Goal: Task Accomplishment & Management: Use online tool/utility

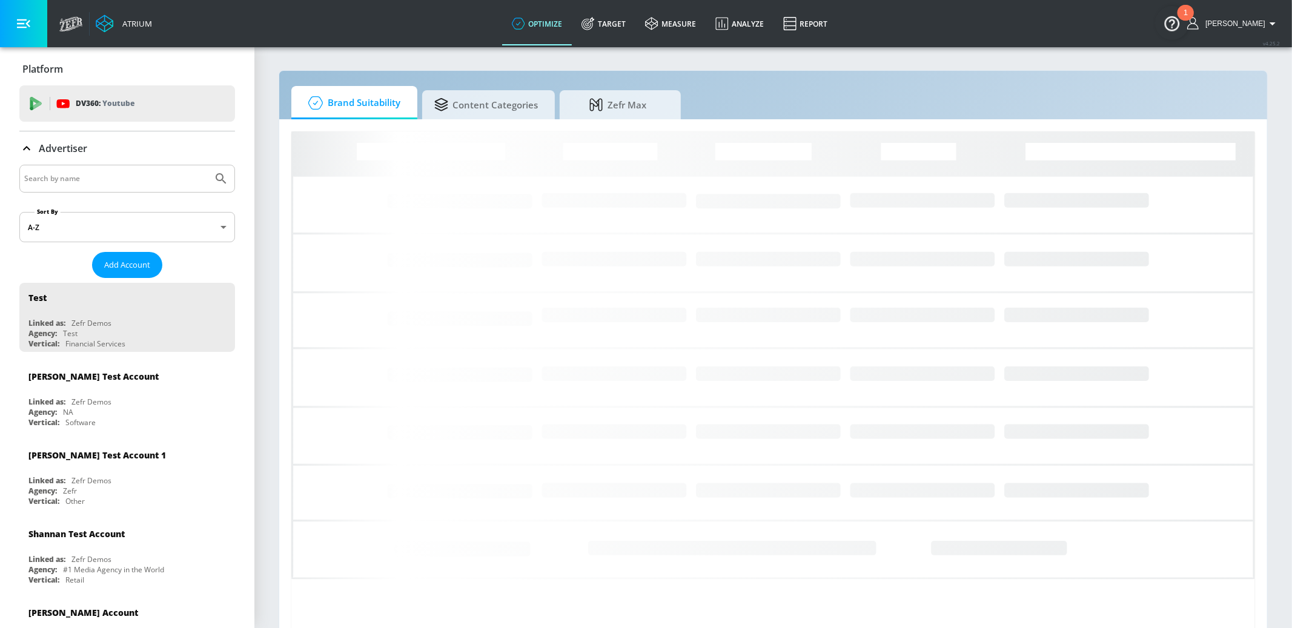
click at [134, 181] on input "Search by name" at bounding box center [116, 179] width 184 height 16
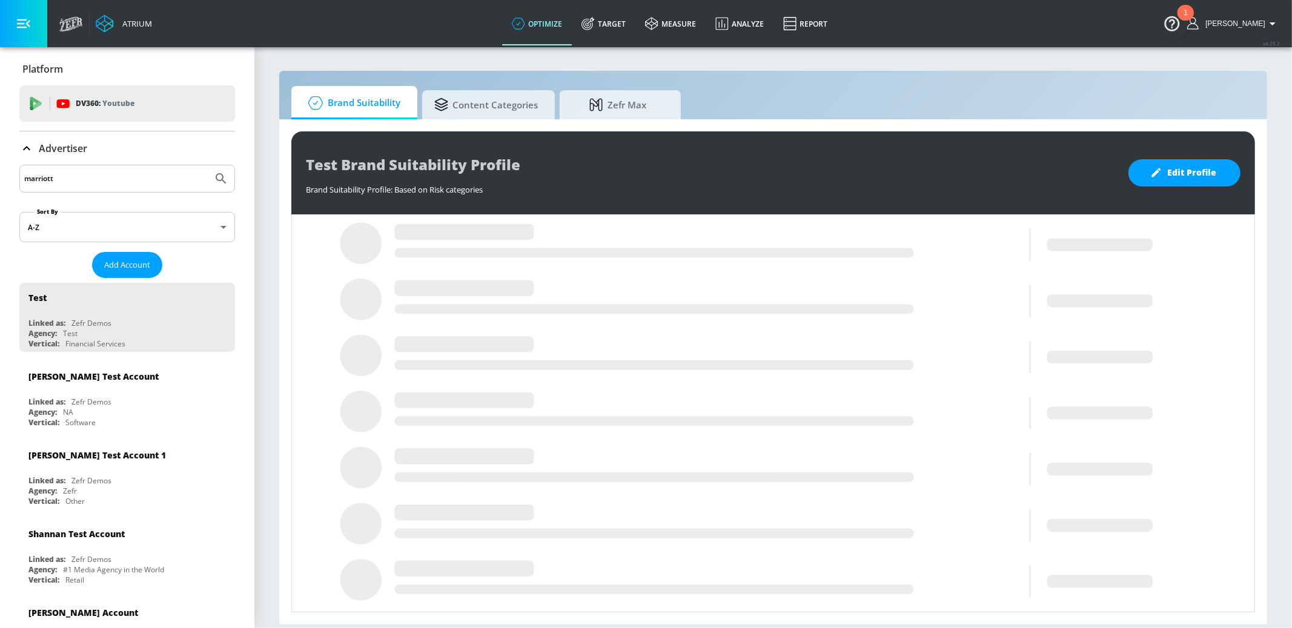
type input "marriott"
click at [208, 165] on button "Submit Search" at bounding box center [221, 178] width 27 height 27
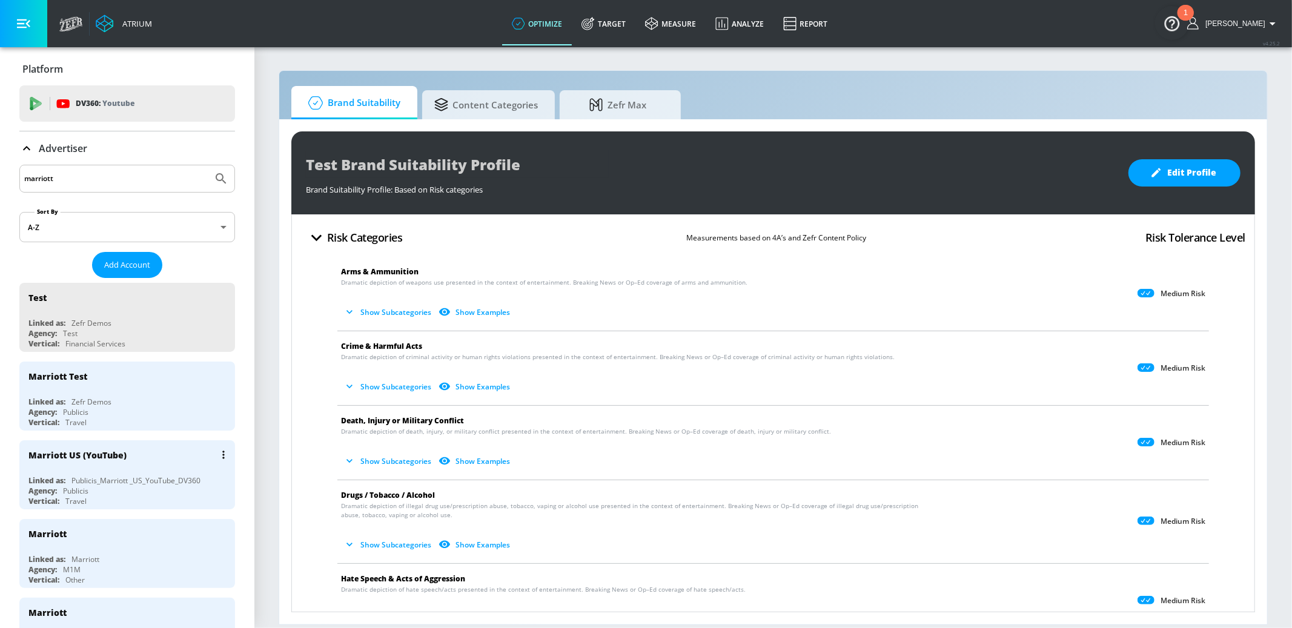
click at [188, 454] on div "Marriott US (YouTube)" at bounding box center [130, 454] width 204 height 29
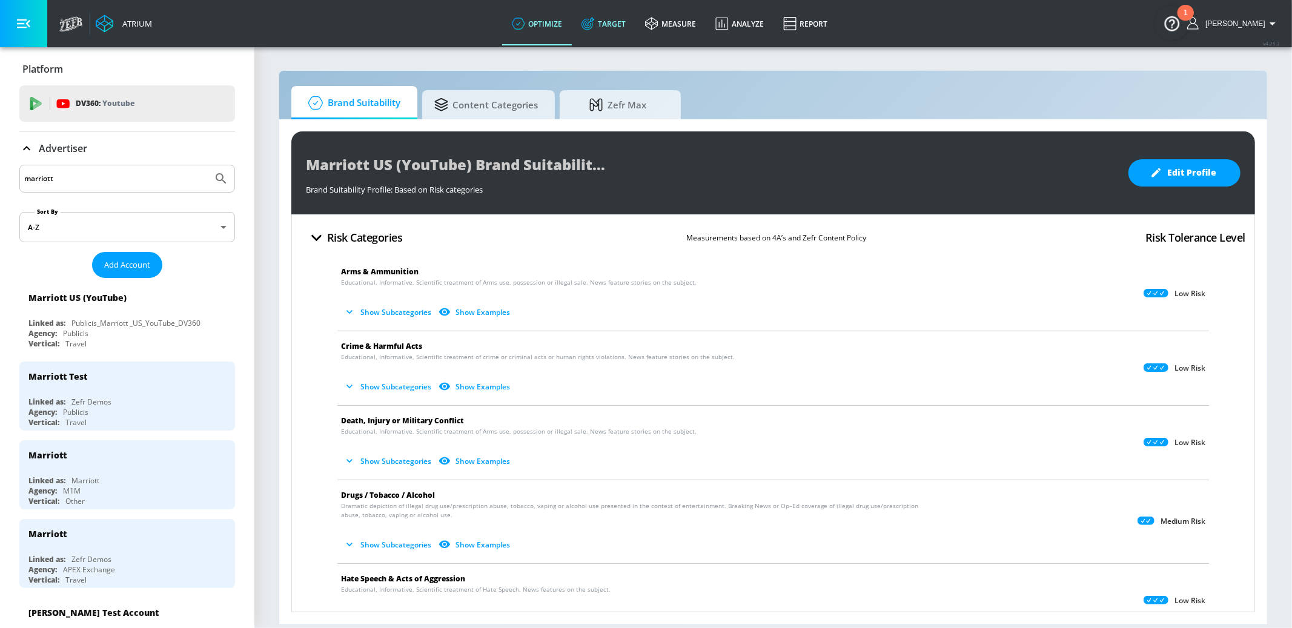
click at [615, 21] on link "Target" at bounding box center [604, 24] width 64 height 44
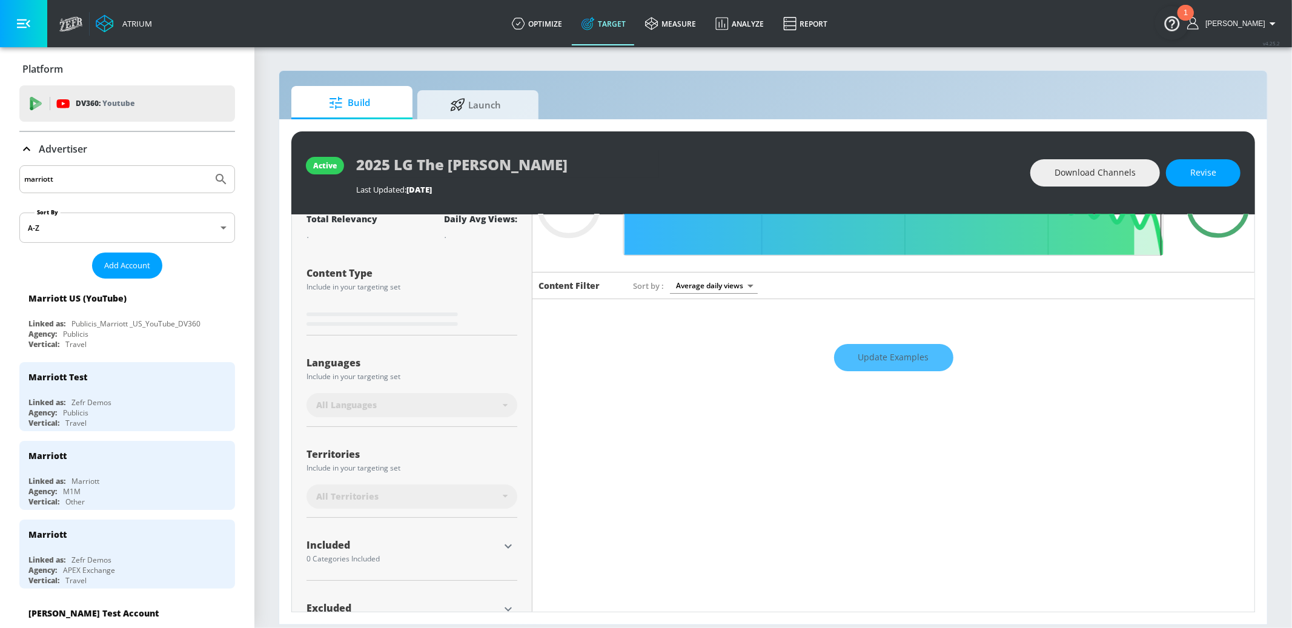
scroll to position [141, 0]
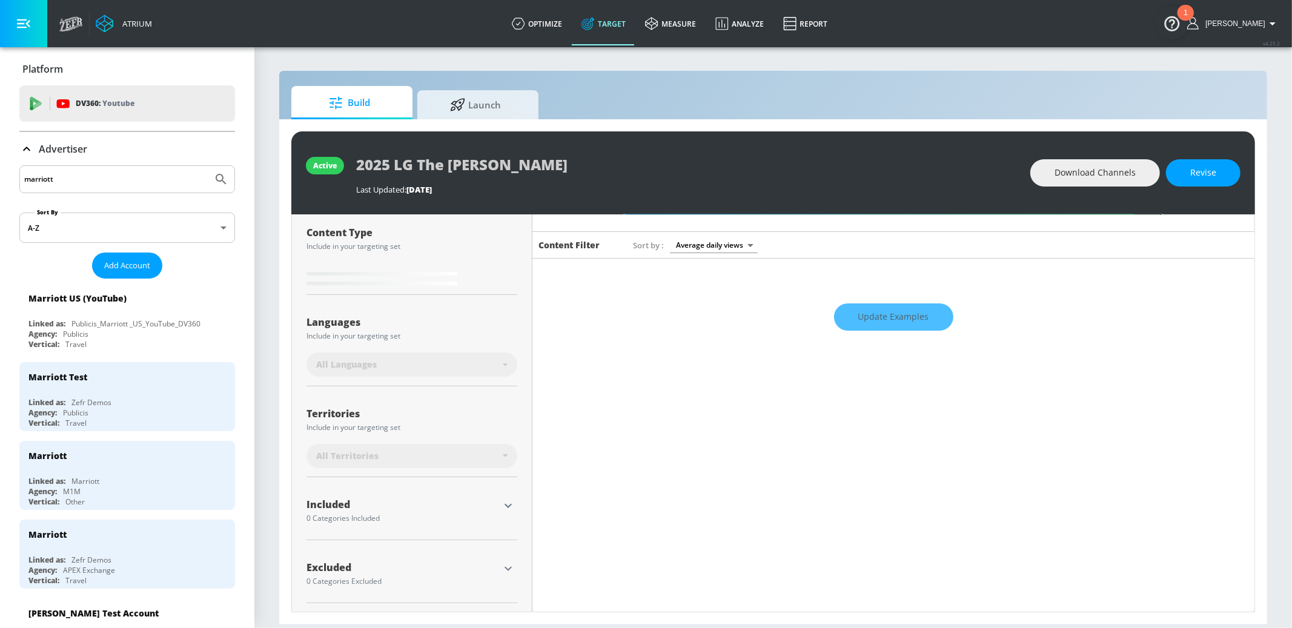
type input "0.58"
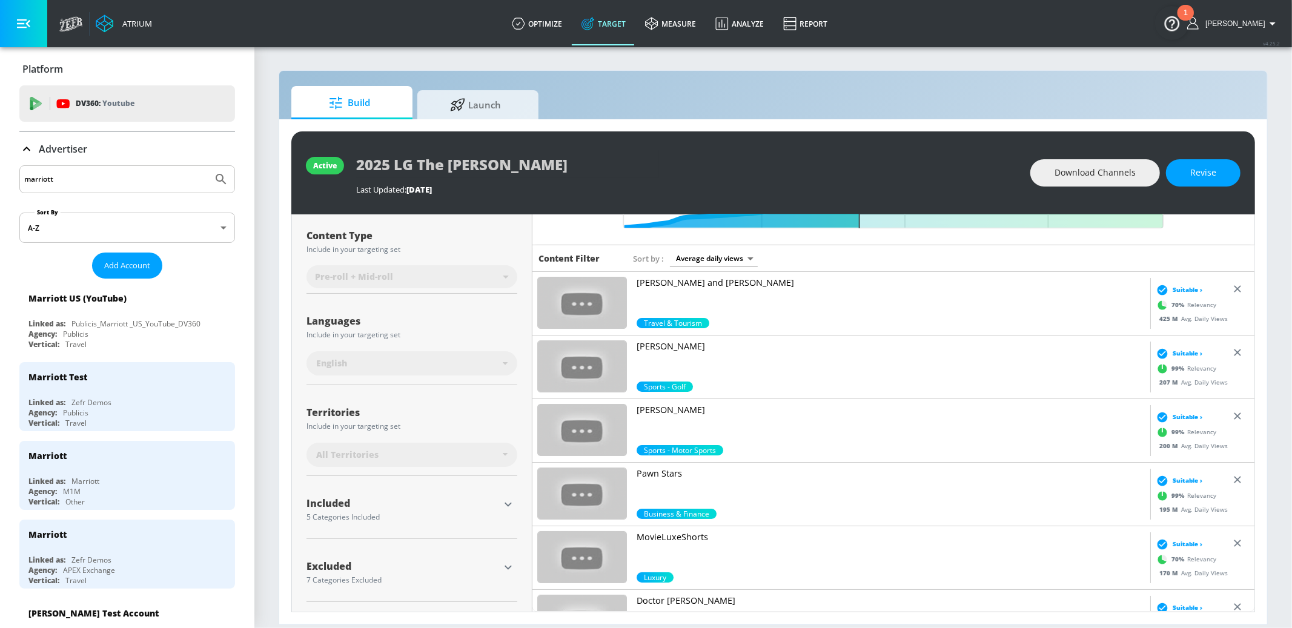
scroll to position [127, 0]
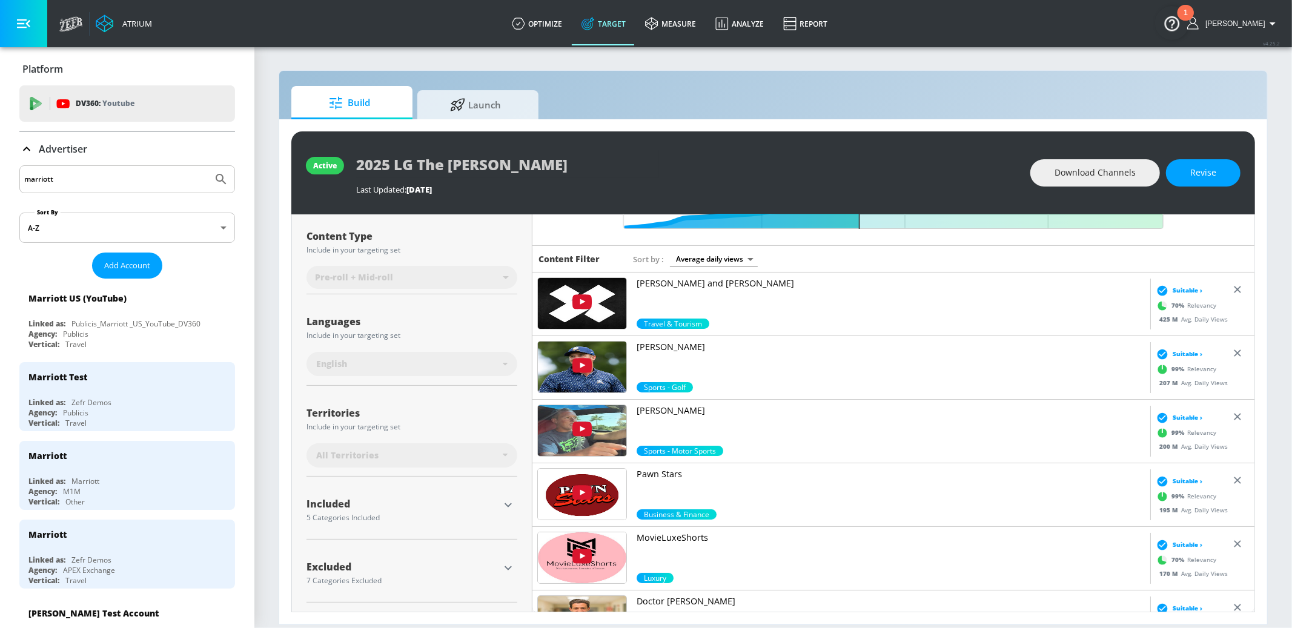
click at [45, 149] on p "Advertiser" at bounding box center [63, 148] width 48 height 13
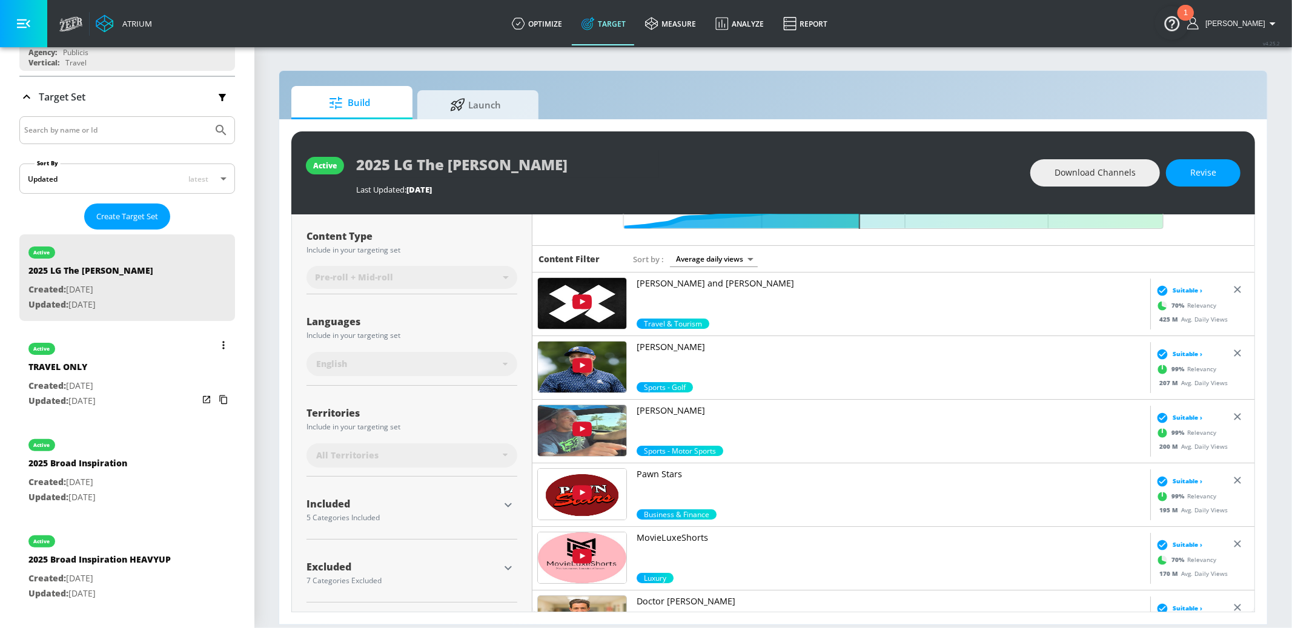
scroll to position [170, 0]
click at [168, 391] on div "active TRAVEL ONLY Created: [DATE] Updated: [DATE]" at bounding box center [127, 372] width 216 height 87
type input "TRAVEL ONLY"
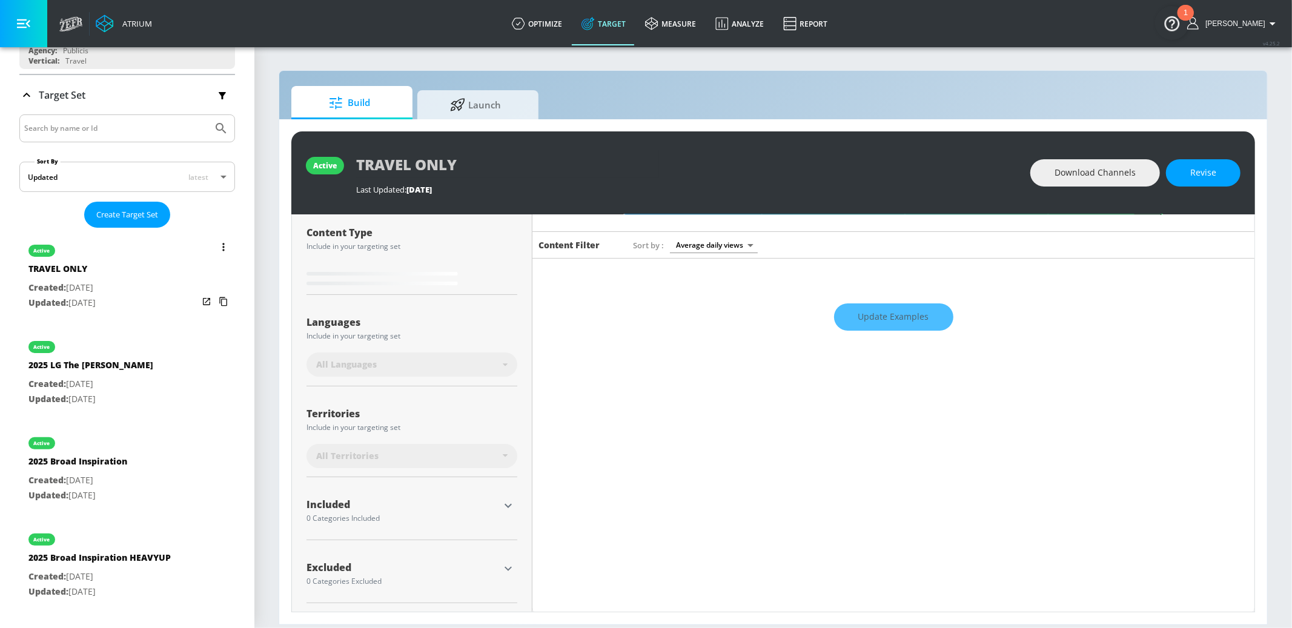
scroll to position [168, 0]
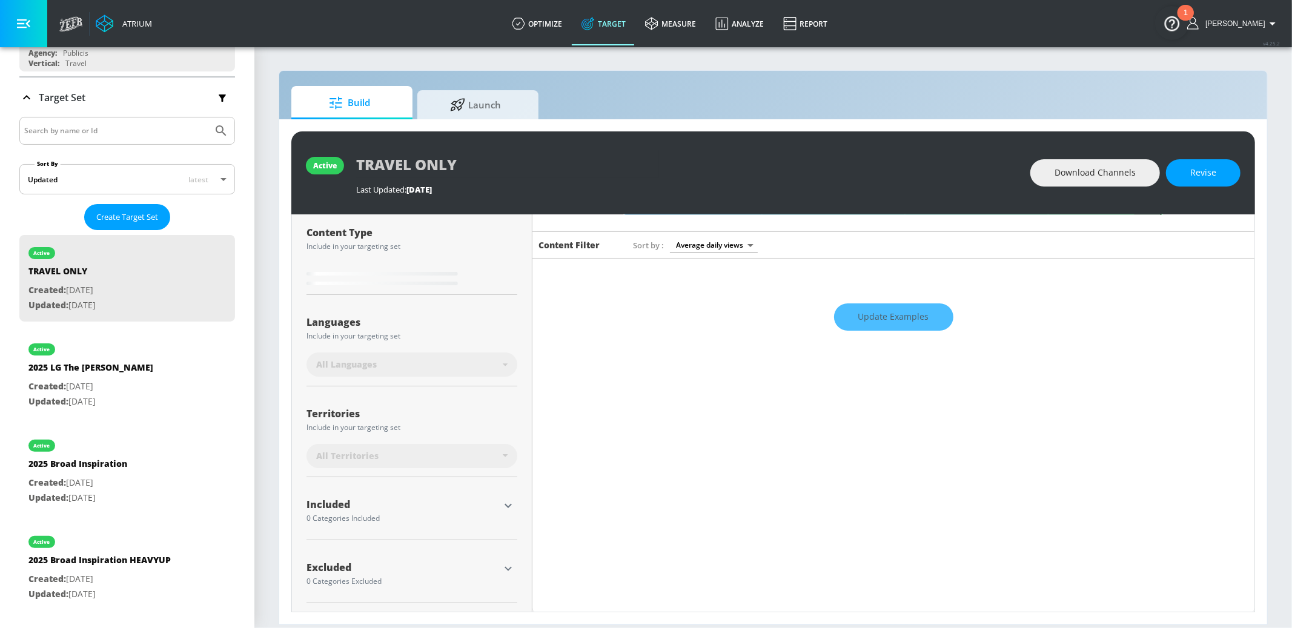
type input "0.84"
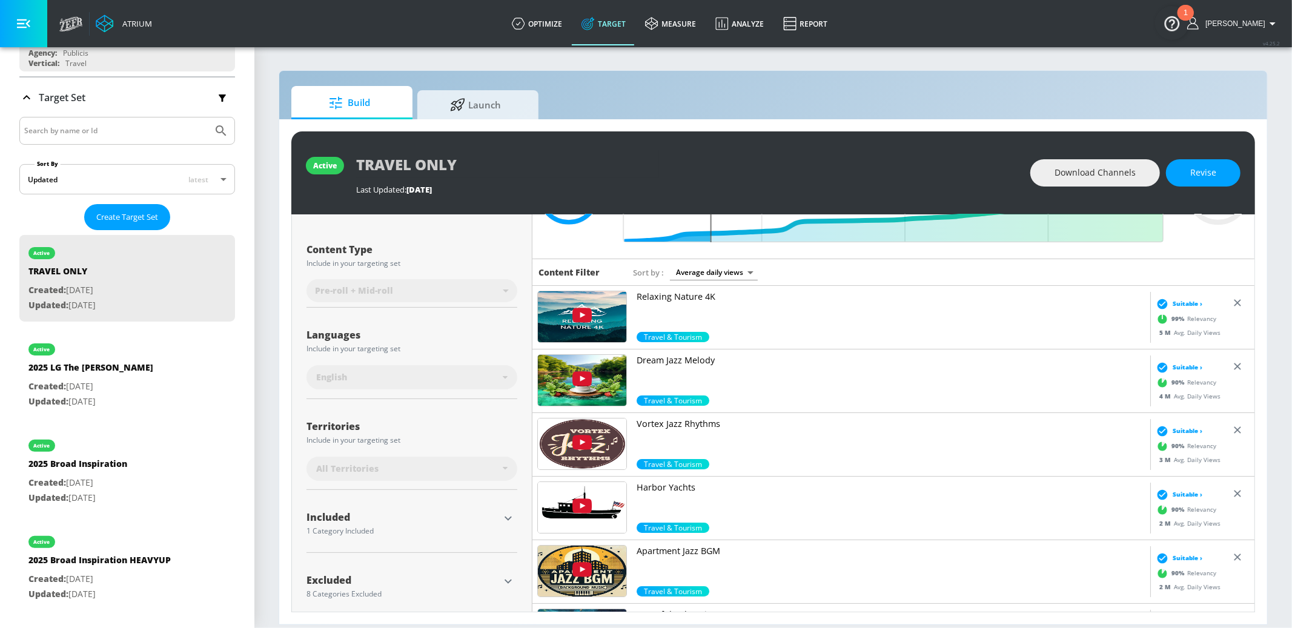
scroll to position [127, 0]
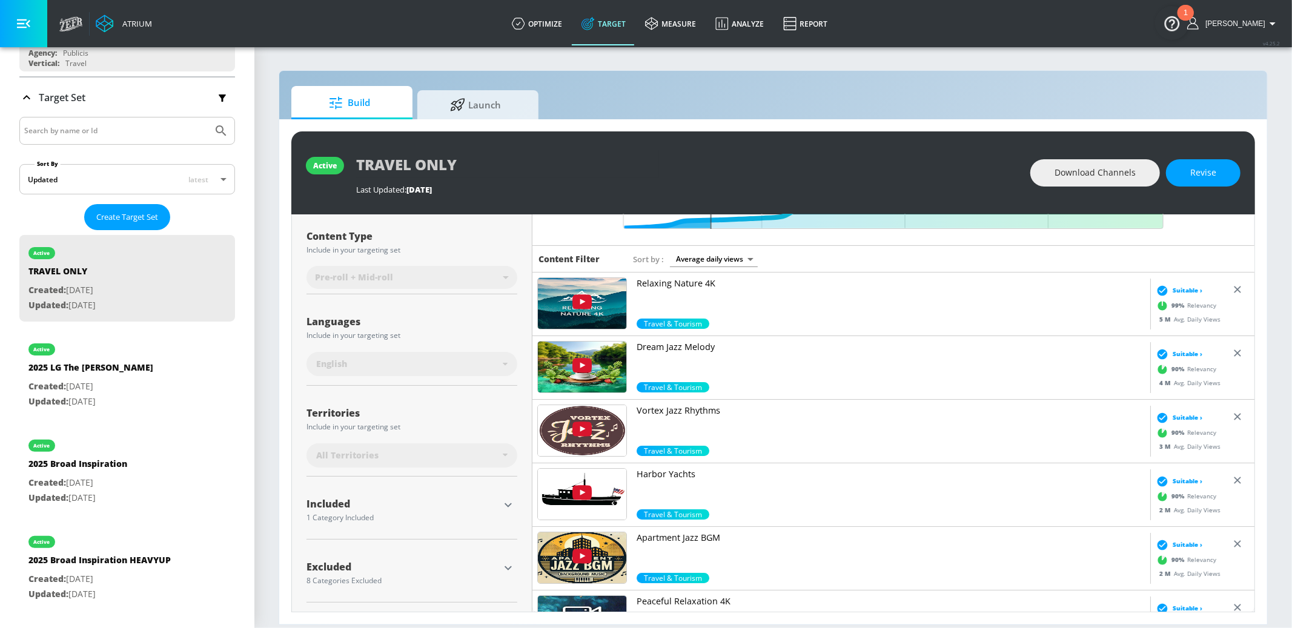
click at [508, 564] on icon "button" at bounding box center [508, 568] width 15 height 15
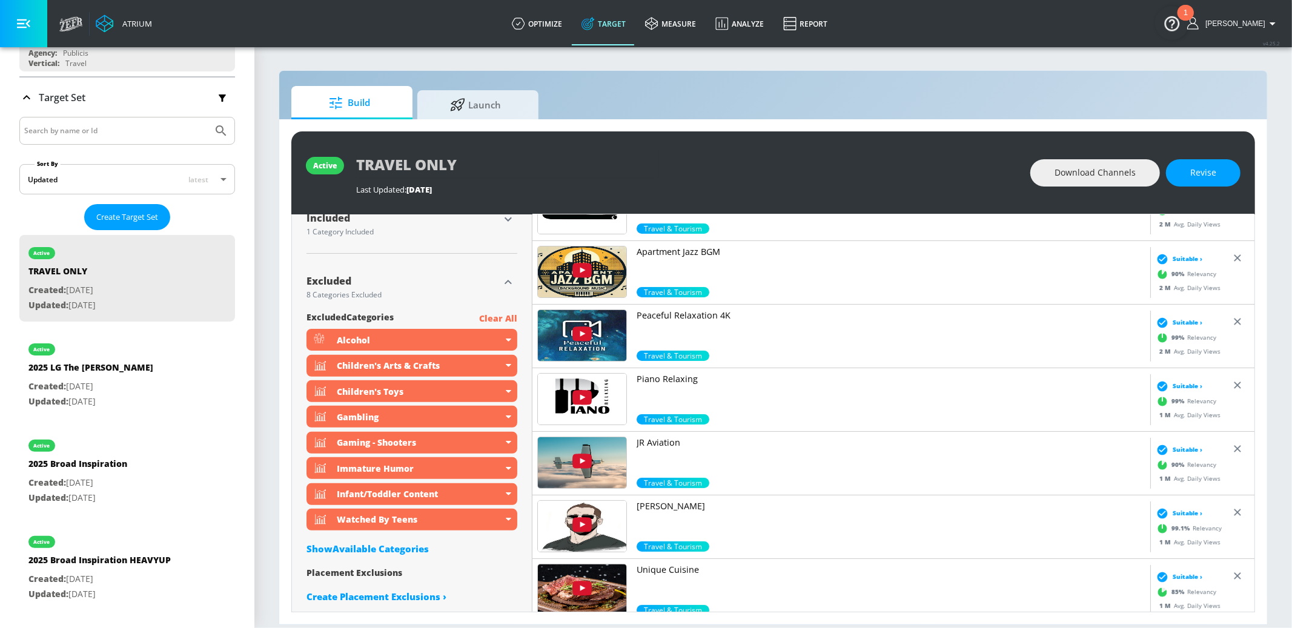
scroll to position [425, 0]
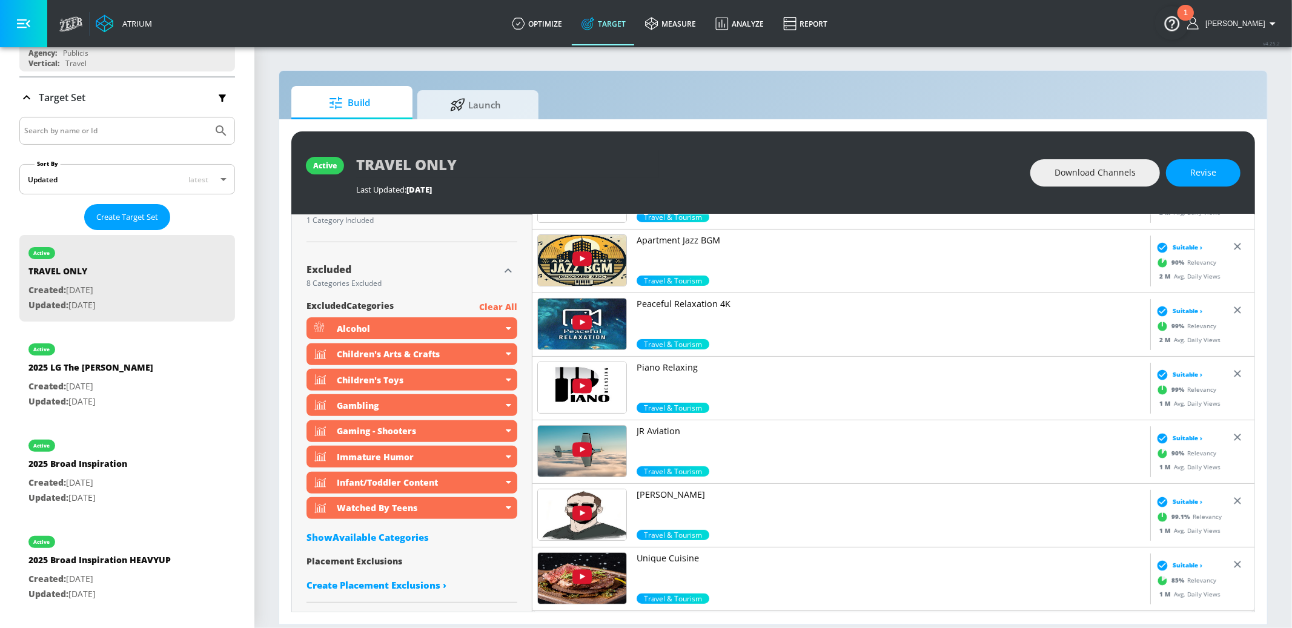
click at [398, 533] on div "Show Available Categories" at bounding box center [412, 537] width 211 height 12
click at [383, 560] on input "Sort By" at bounding box center [404, 561] width 194 height 24
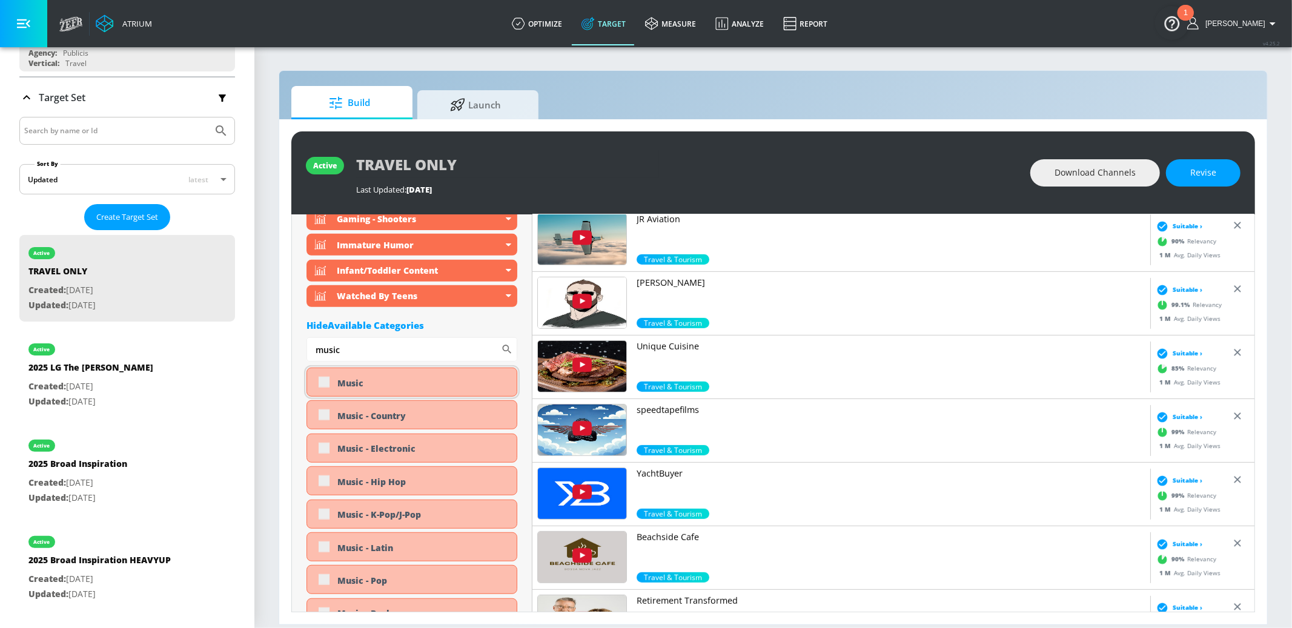
scroll to position [639, 0]
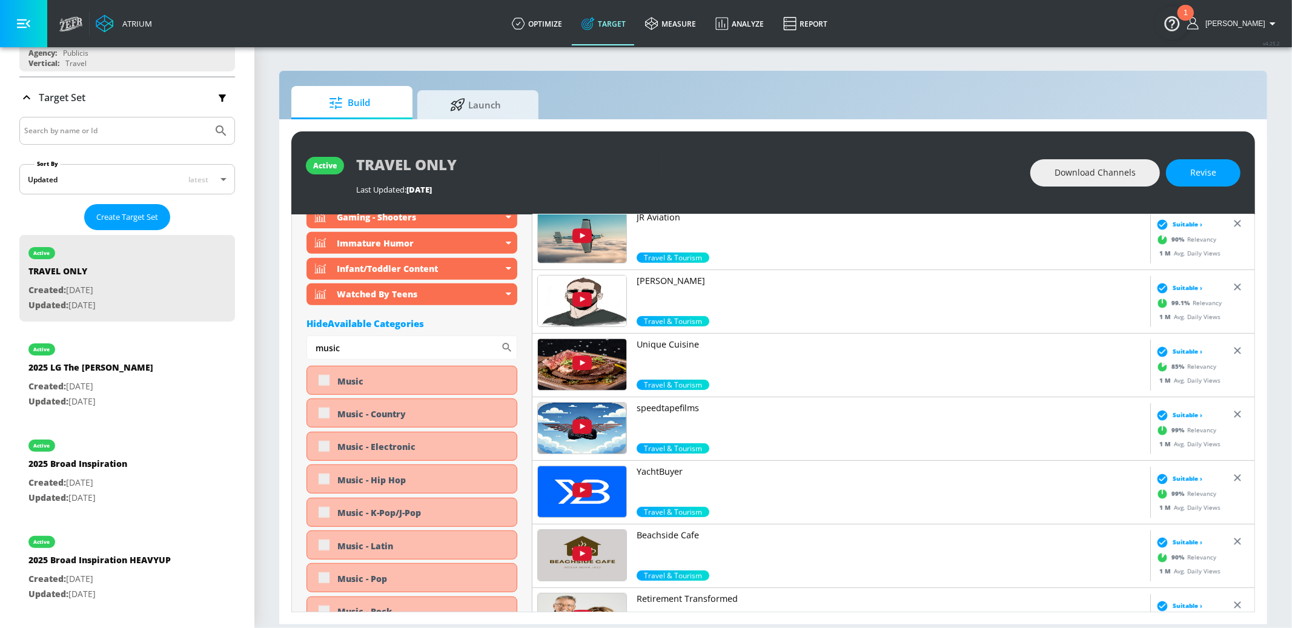
type input "music"
click at [1187, 170] on button "Revise" at bounding box center [1203, 172] width 75 height 27
click at [319, 375] on input "checkbox" at bounding box center [324, 381] width 22 height 22
checkbox input "true"
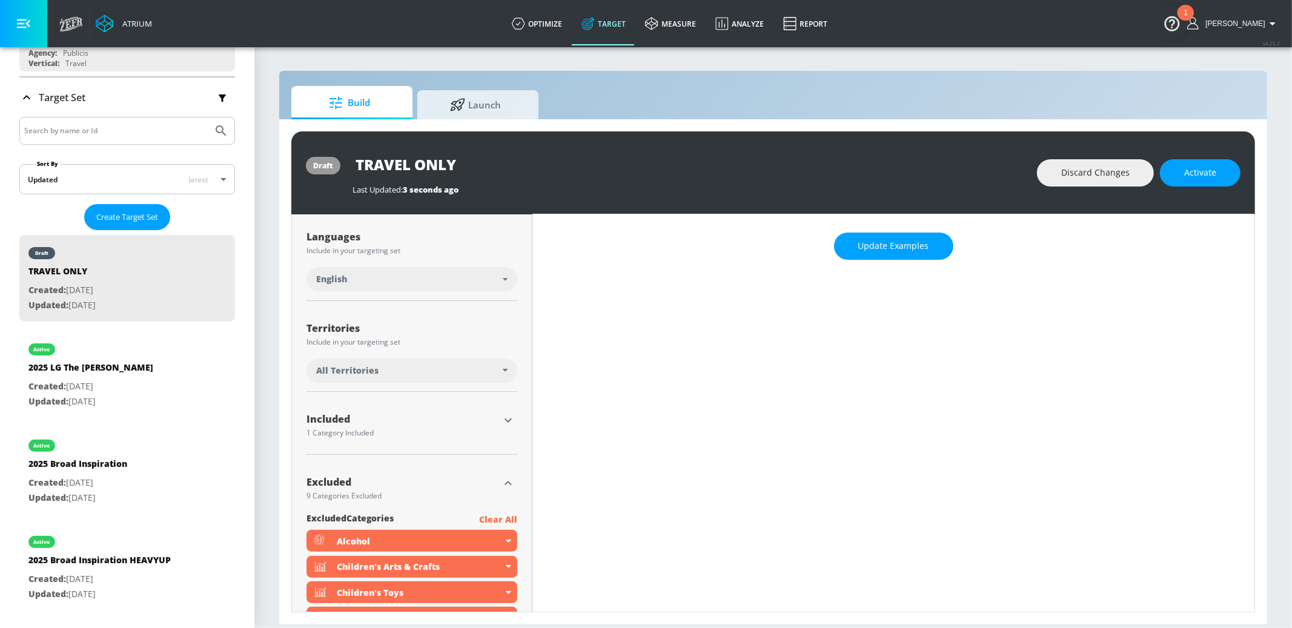
scroll to position [0, 0]
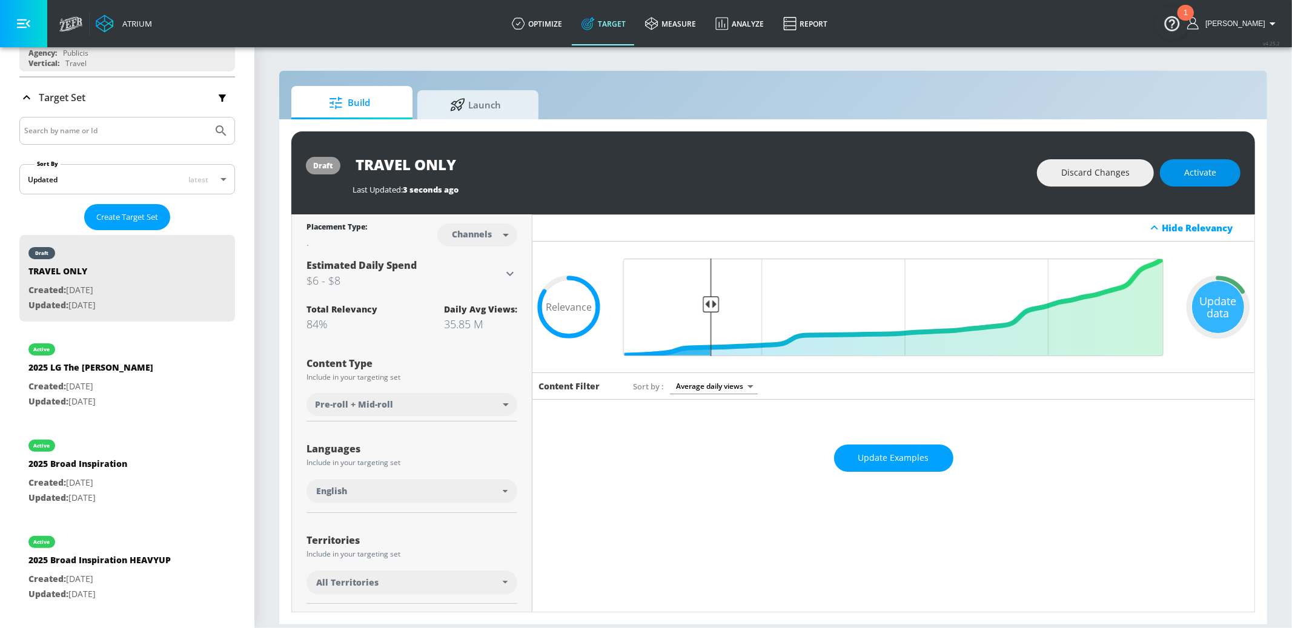
click at [1206, 176] on span "Activate" at bounding box center [1200, 172] width 32 height 15
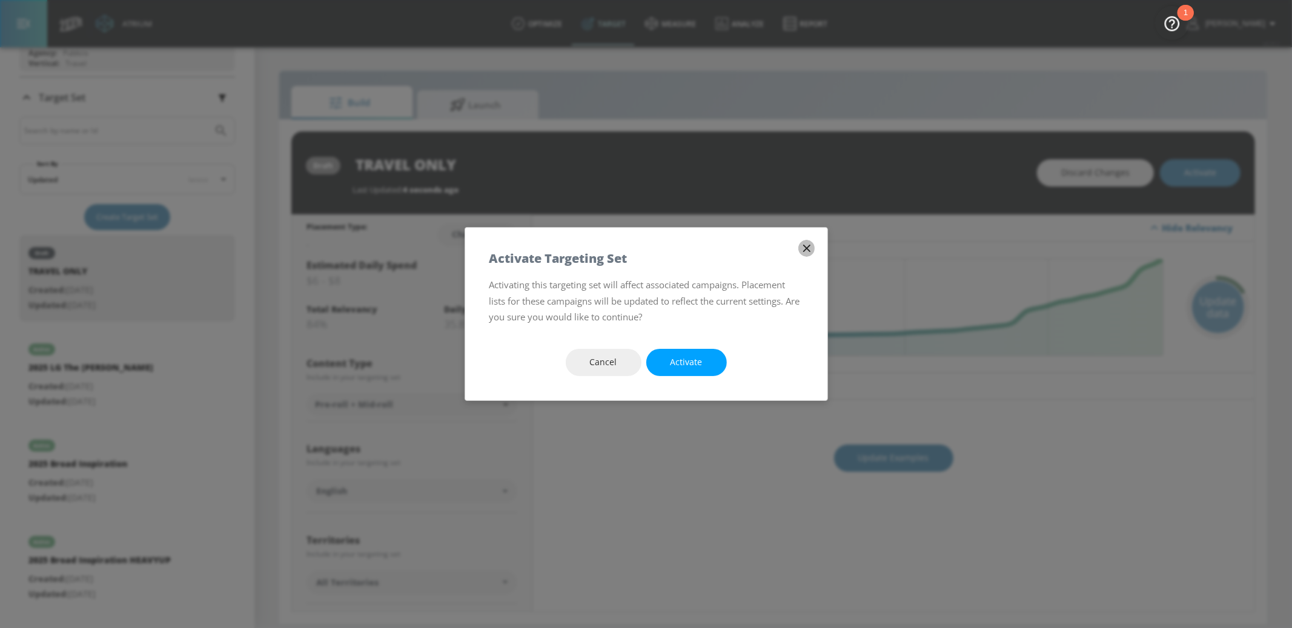
click at [800, 252] on icon "button" at bounding box center [806, 248] width 13 height 13
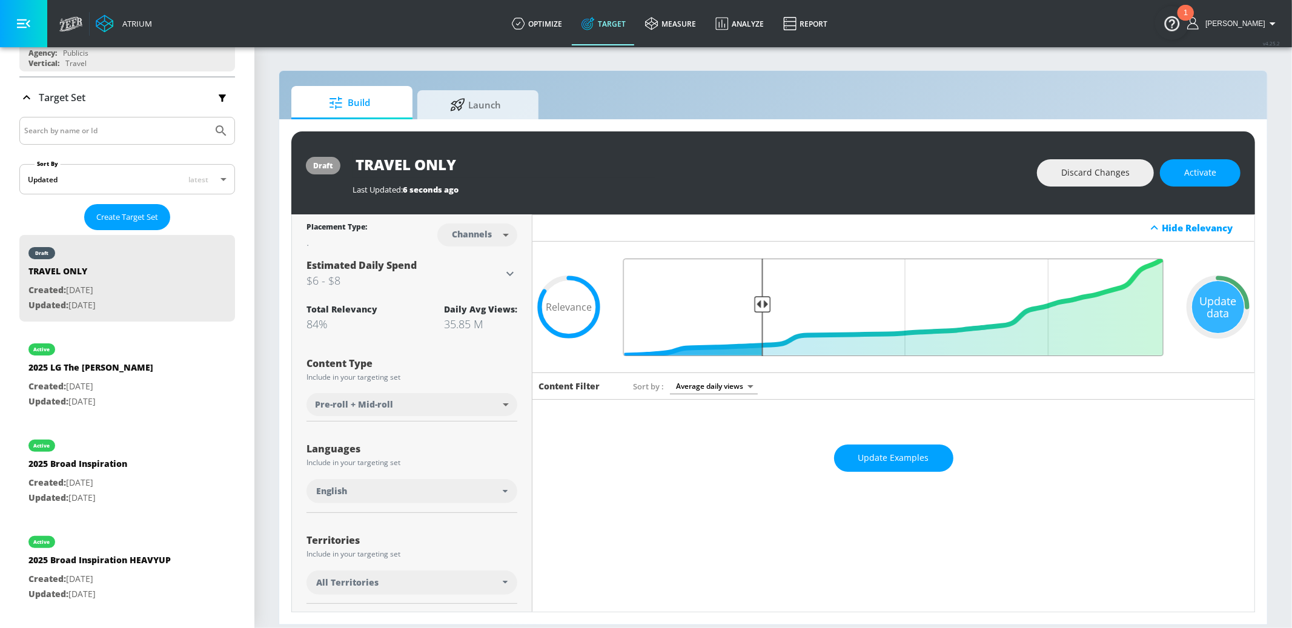
drag, startPoint x: 708, startPoint y: 304, endPoint x: 1008, endPoint y: 259, distance: 303.8
type input "0.75"
click at [761, 303] on input "Final Threshold" at bounding box center [893, 308] width 552 height 98
click at [1199, 177] on span "Activate" at bounding box center [1200, 172] width 32 height 15
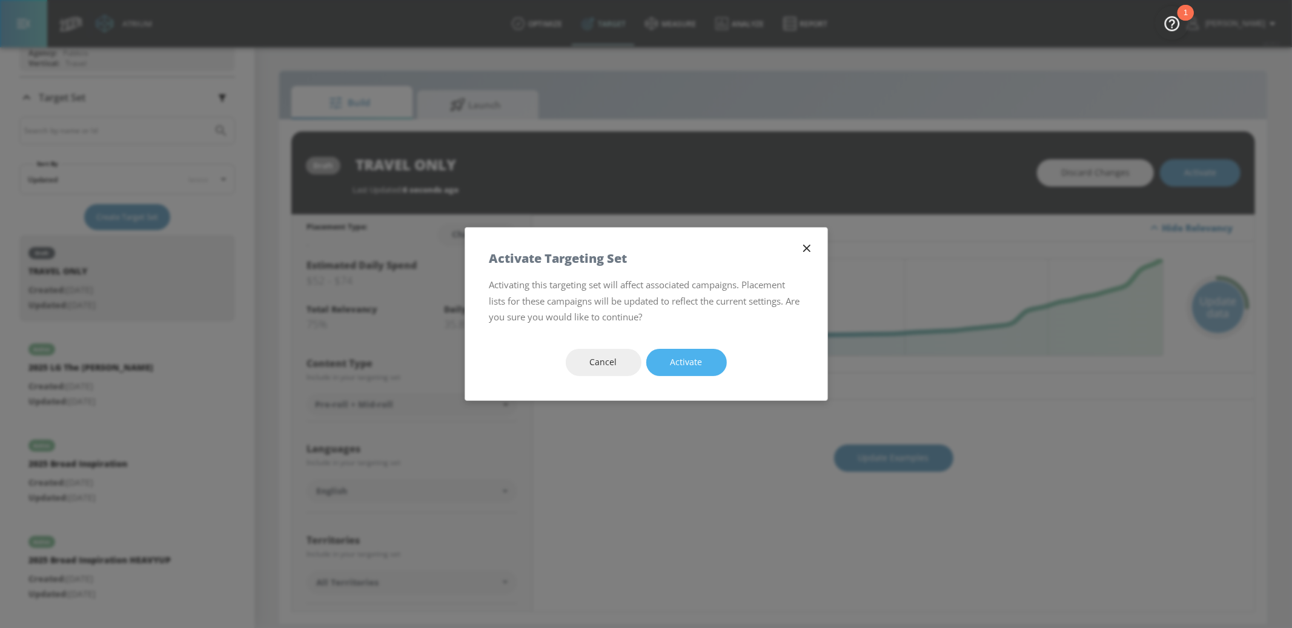
click at [698, 365] on span "Activate" at bounding box center [687, 362] width 32 height 15
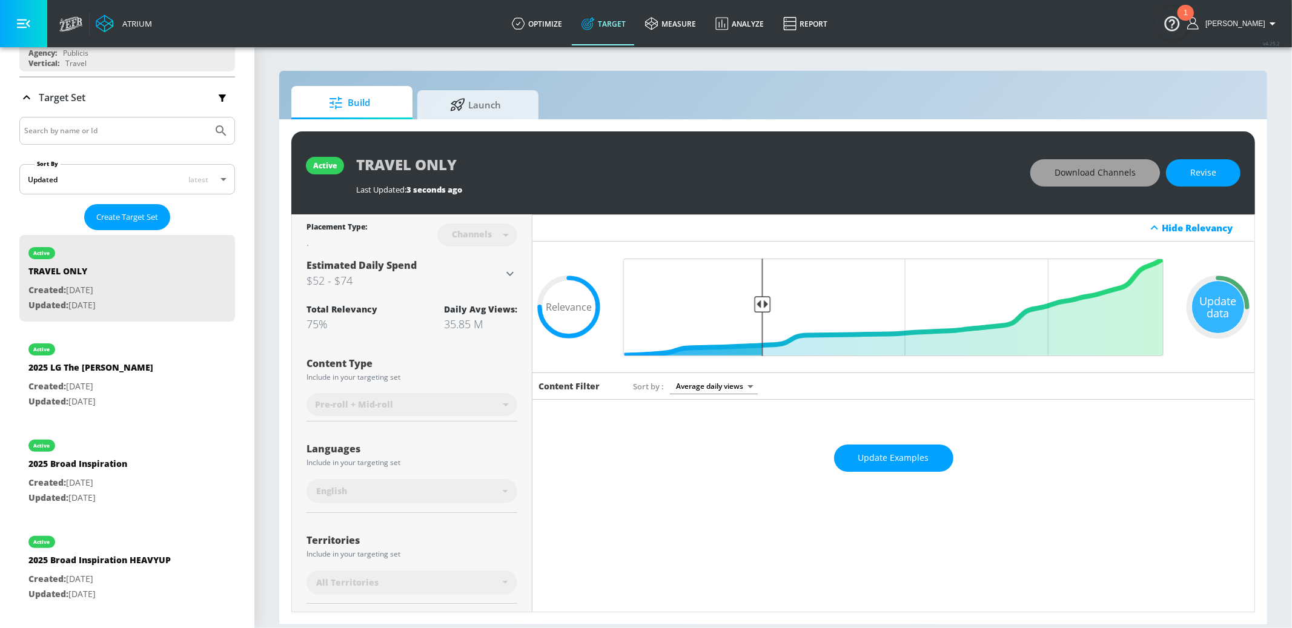
click at [1092, 173] on span "Download Channels" at bounding box center [1095, 172] width 81 height 15
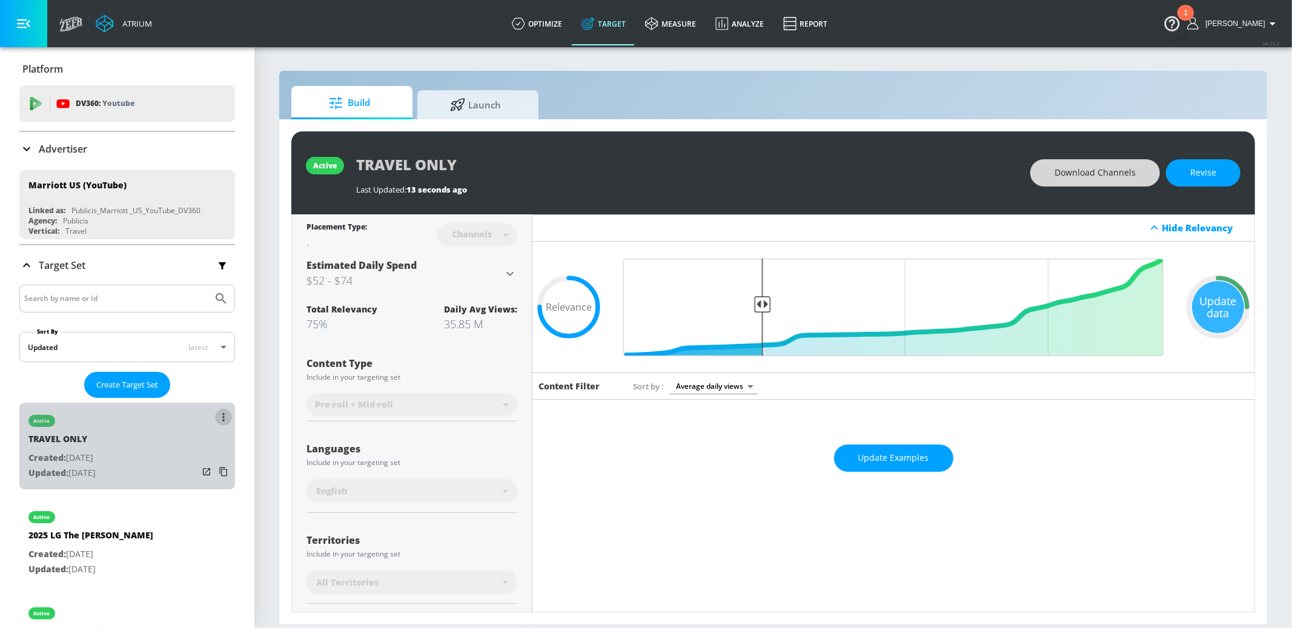
click at [222, 416] on icon "list of Target Set" at bounding box center [223, 417] width 2 height 8
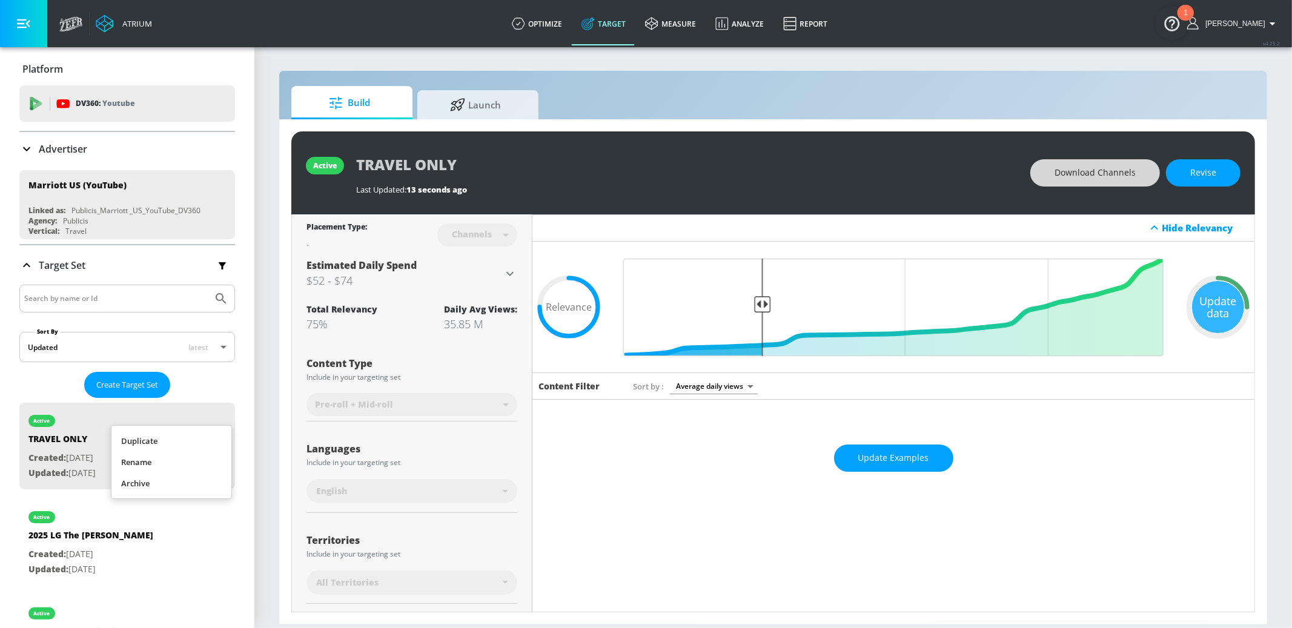
click at [204, 437] on li "Duplicate" at bounding box center [171, 441] width 120 height 21
click at [184, 527] on div "draft TRAVEL ONLY Duplicate Created: [DATE] Updated: [DATE]" at bounding box center [127, 542] width 216 height 87
type input "TRAVEL ONLY Duplicate"
type input "0.05"
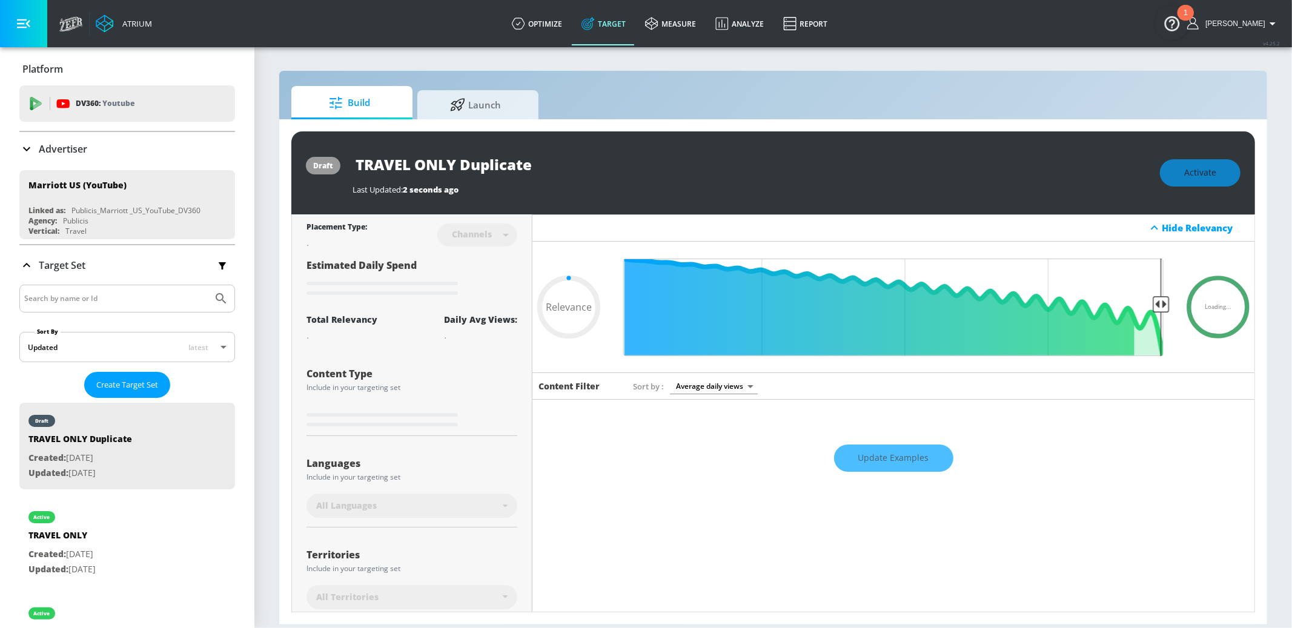
drag, startPoint x: 534, startPoint y: 166, endPoint x: 296, endPoint y: 164, distance: 238.1
click at [296, 164] on div "draft TRAVEL ONLY Duplicate Last Updated: 2 seconds ago Activate" at bounding box center [773, 172] width 964 height 83
type input "L"
type input "0.05"
type input "LU"
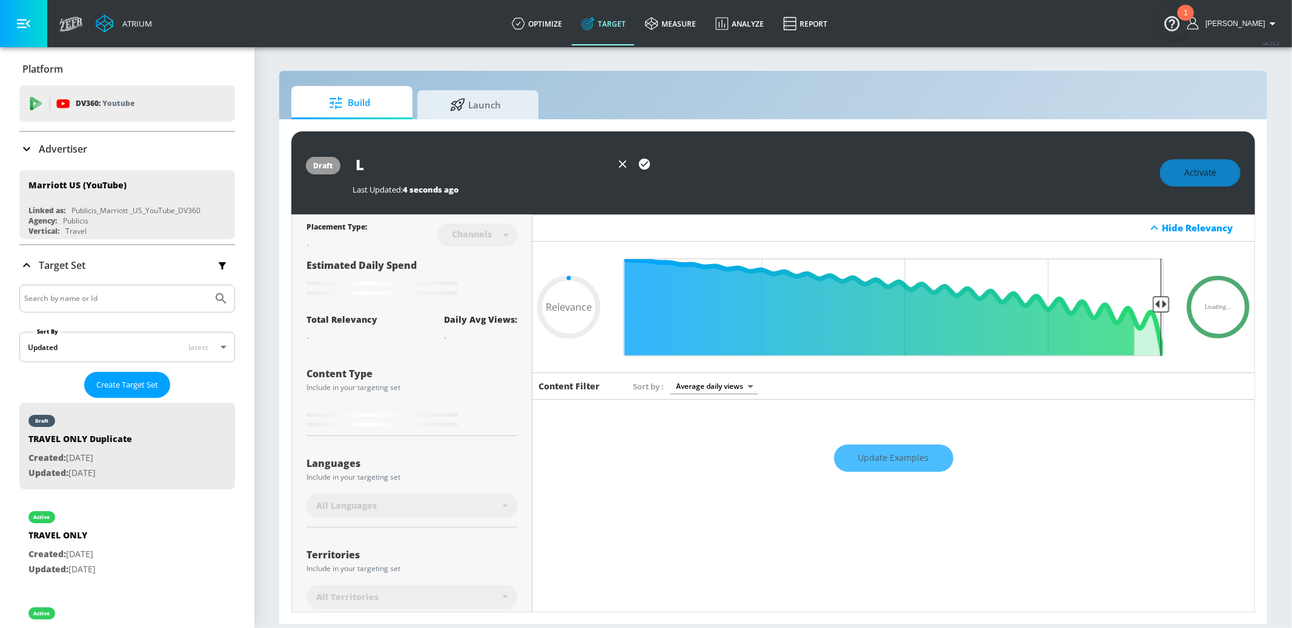
type input "0.05"
type input "LUX"
type input "0.05"
type input "LUXU"
type input "0.05"
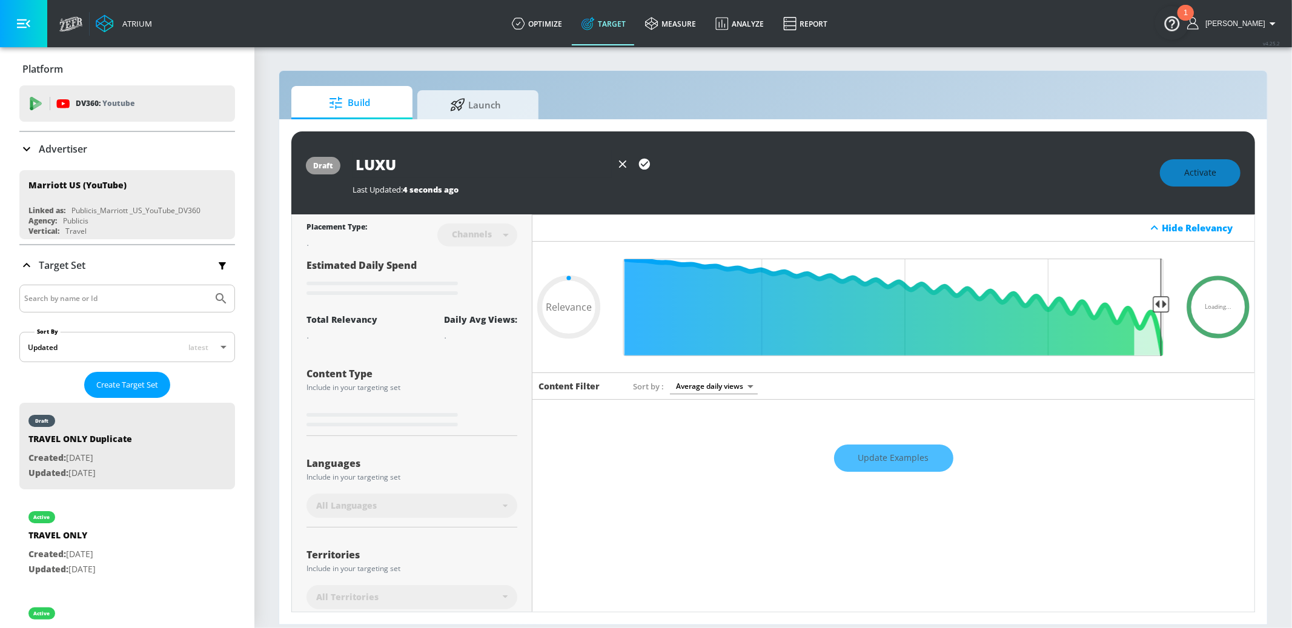
type input "LUXUR"
type input "0.05"
type input "LUXURY"
type input "0.05"
type input "LUXURY"
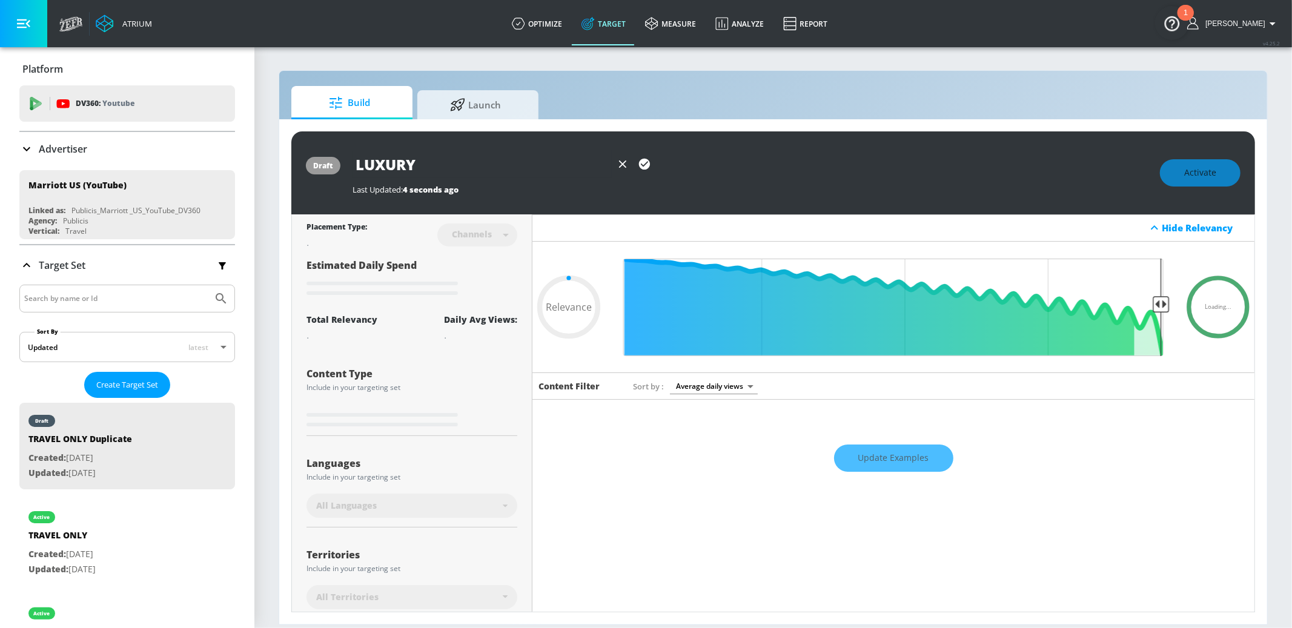
type input "0.05"
type input "LUXURY O"
type input "0.75"
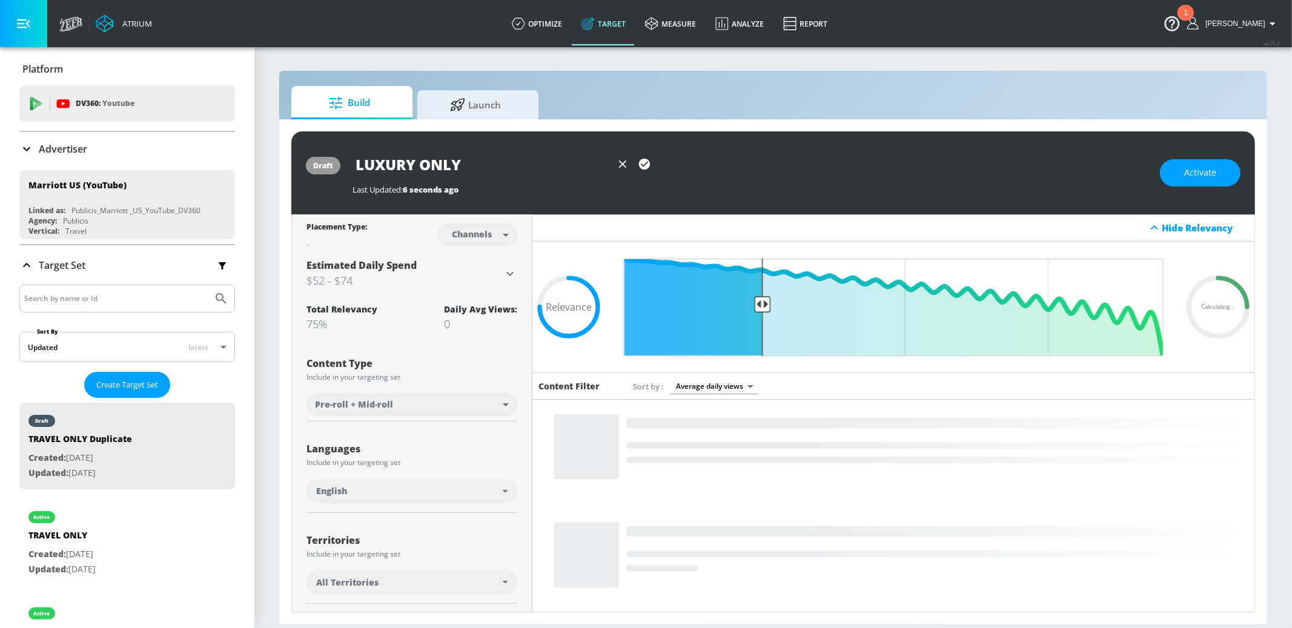
type input "LUXURY ONLY"
click at [649, 170] on icon "button" at bounding box center [644, 164] width 13 height 13
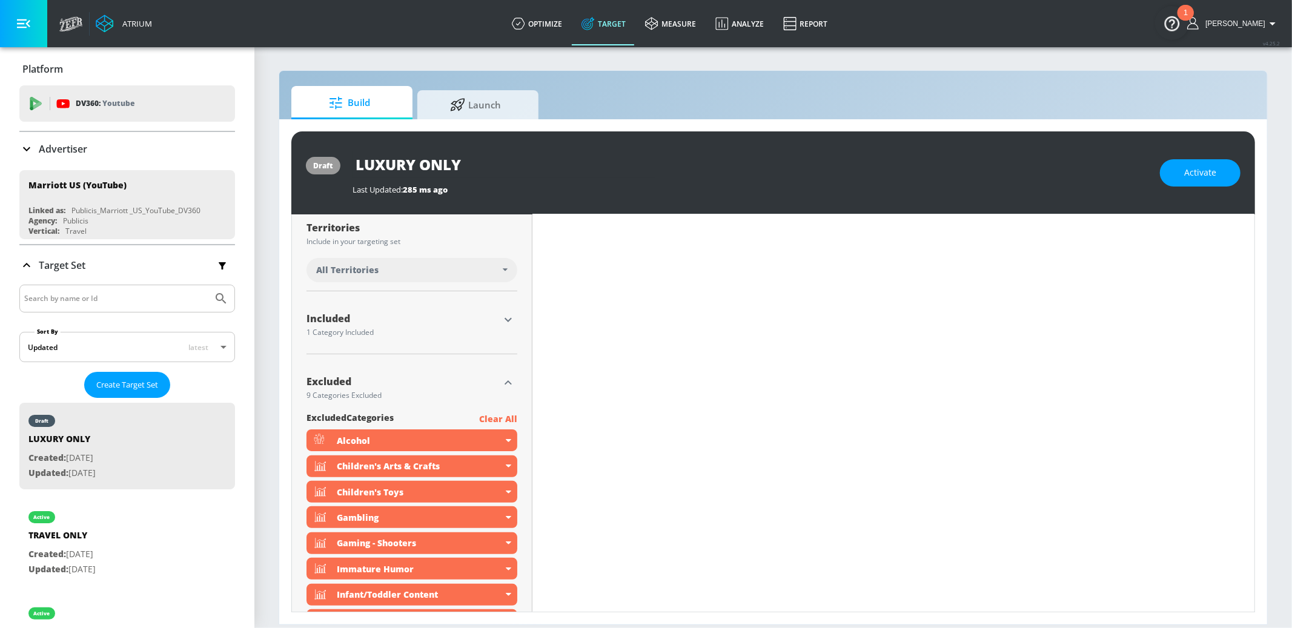
scroll to position [328, 0]
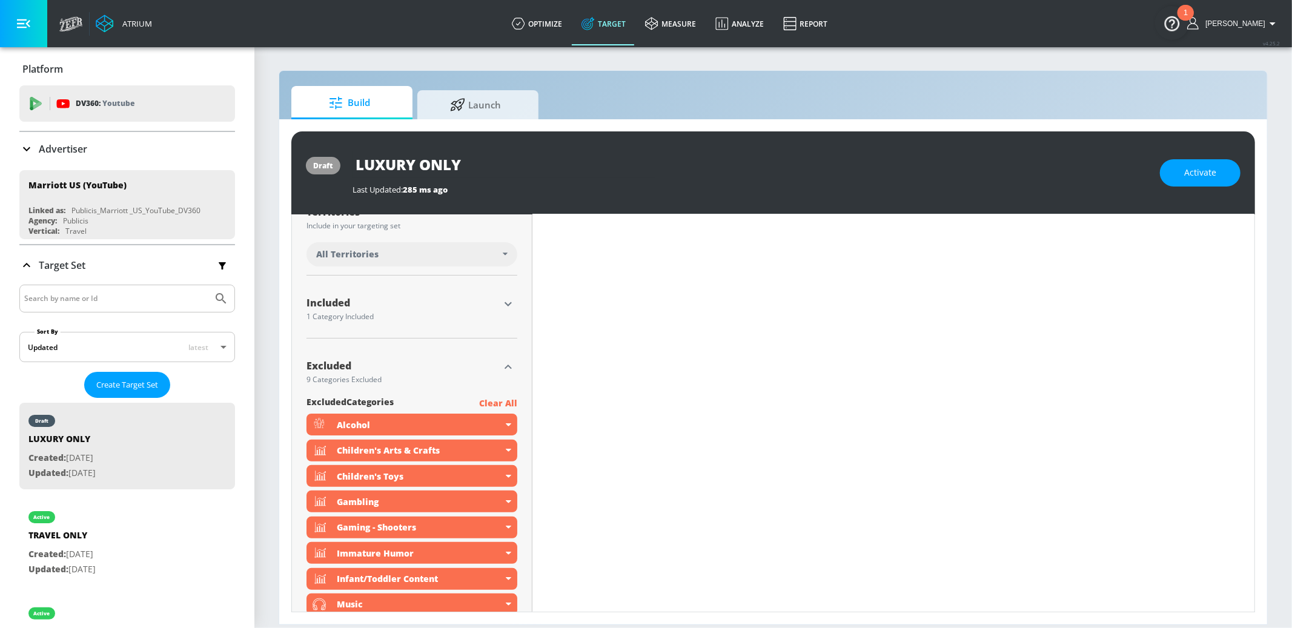
click at [509, 306] on icon "button" at bounding box center [508, 304] width 15 height 15
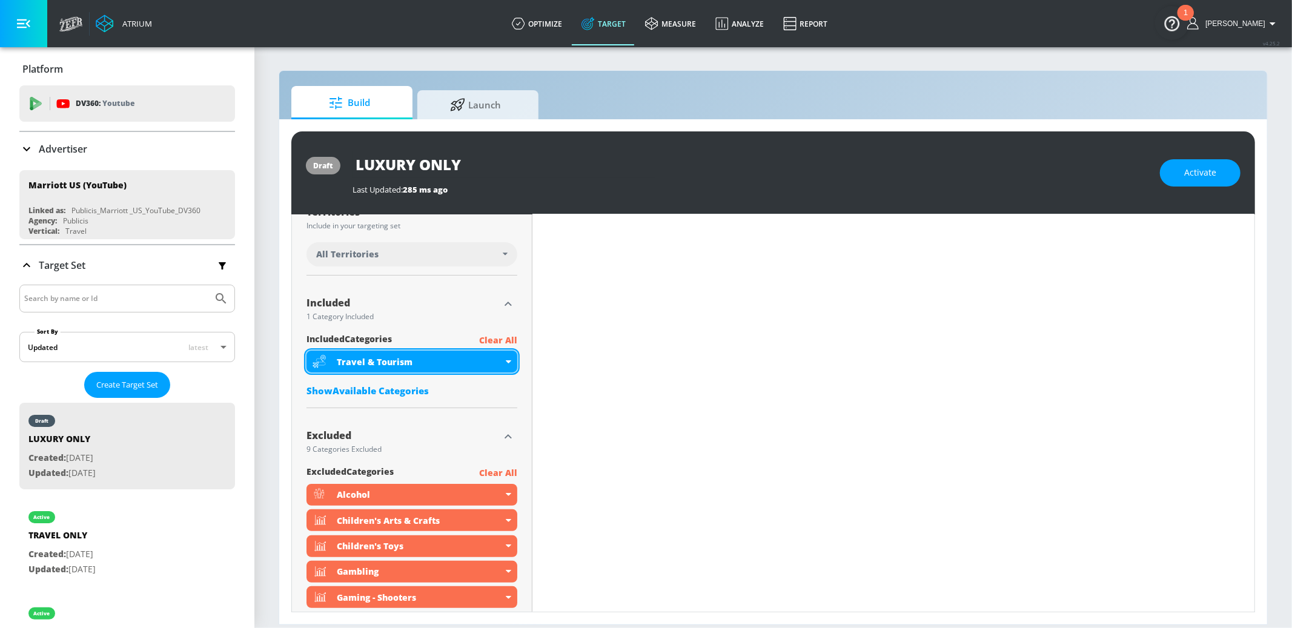
click at [499, 365] on div "Travel & Tourism" at bounding box center [420, 362] width 166 height 12
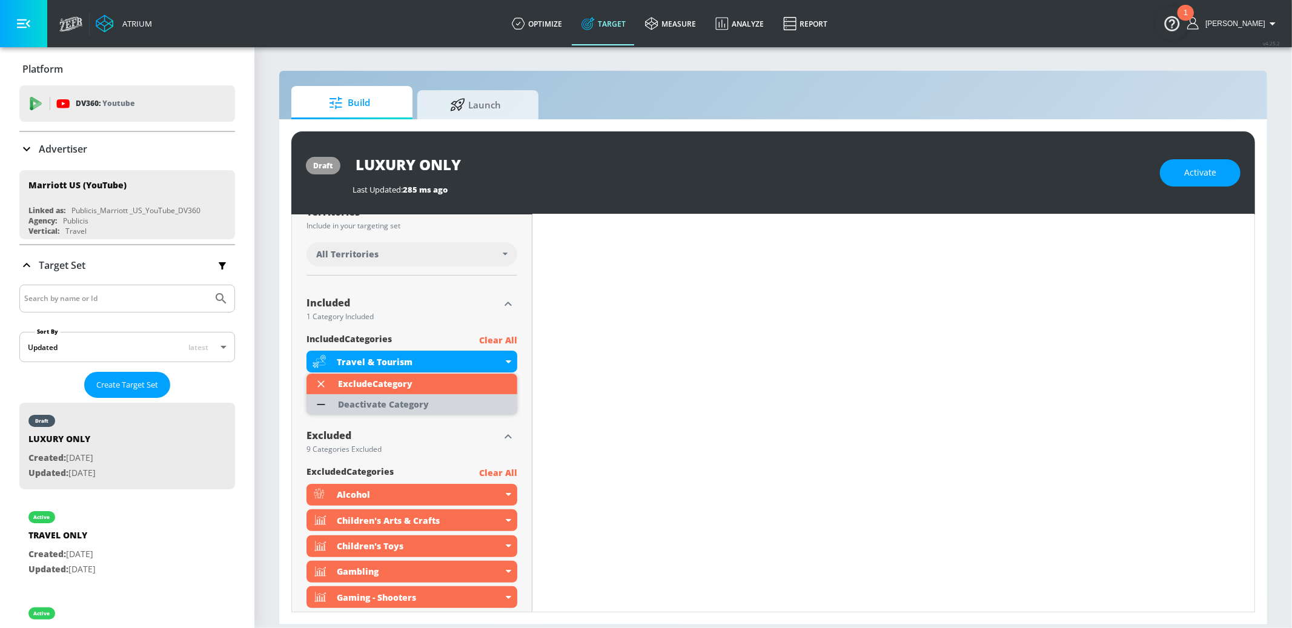
drag, startPoint x: 453, startPoint y: 402, endPoint x: 447, endPoint y: 400, distance: 6.2
click at [453, 402] on li "Deactivate Category" at bounding box center [412, 404] width 211 height 21
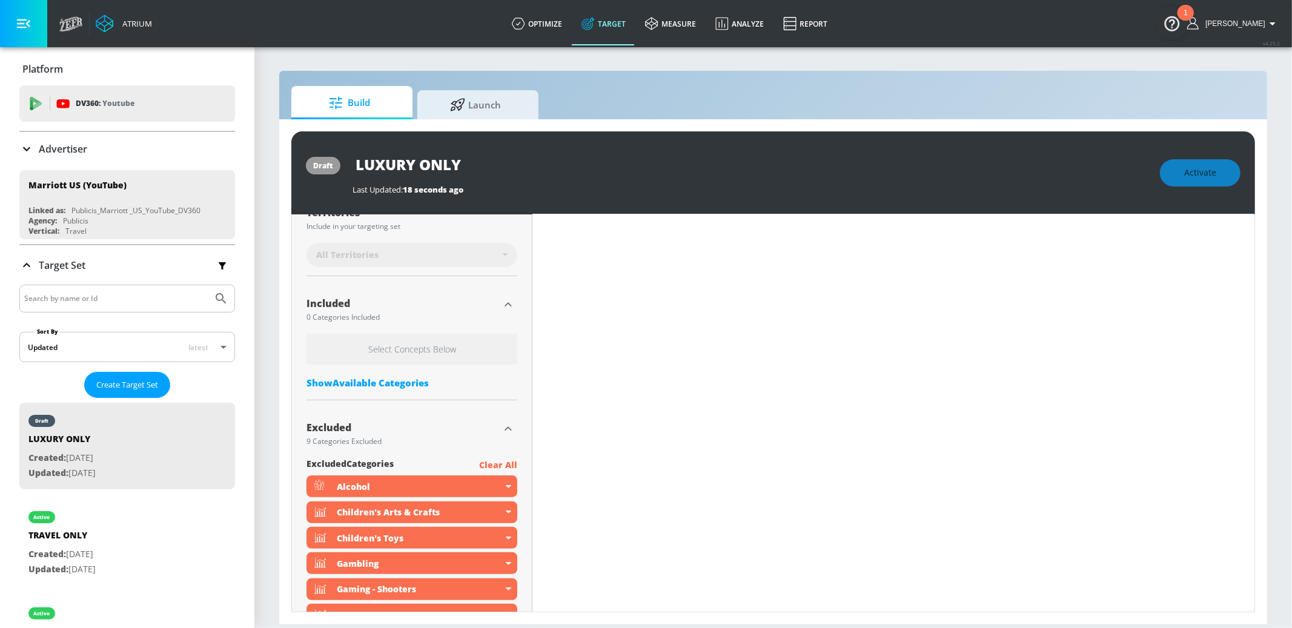
click at [380, 385] on div "Show Available Categories" at bounding box center [412, 383] width 211 height 12
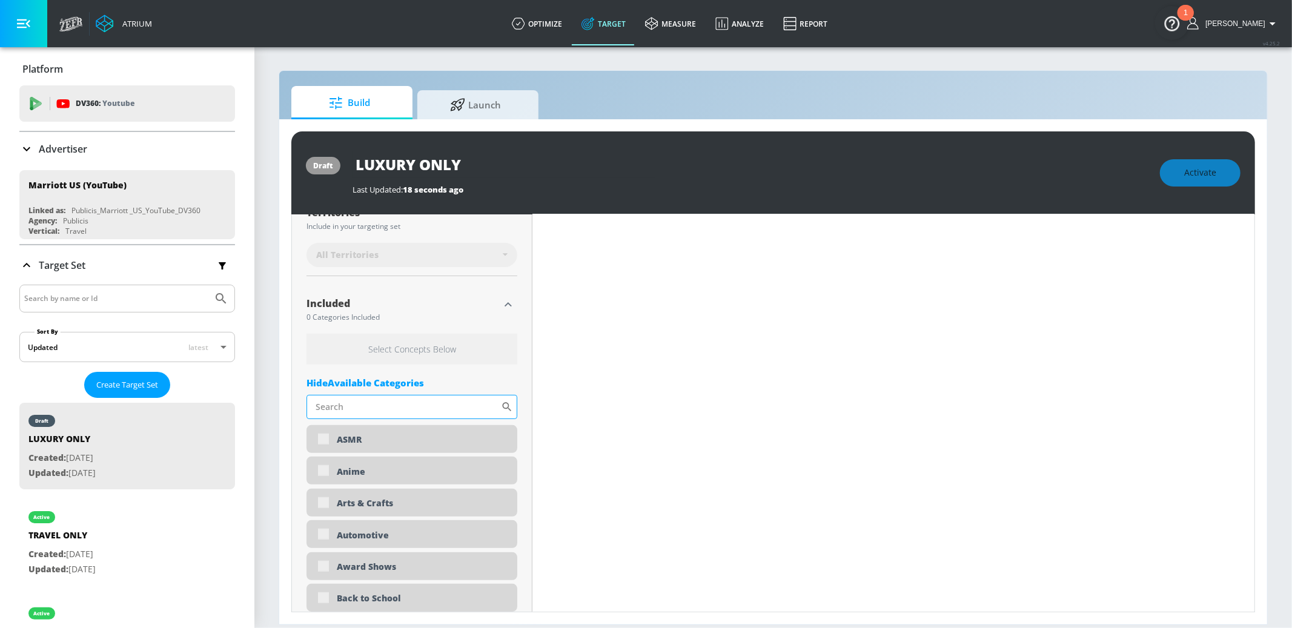
click at [390, 400] on input "Sort By" at bounding box center [404, 407] width 194 height 24
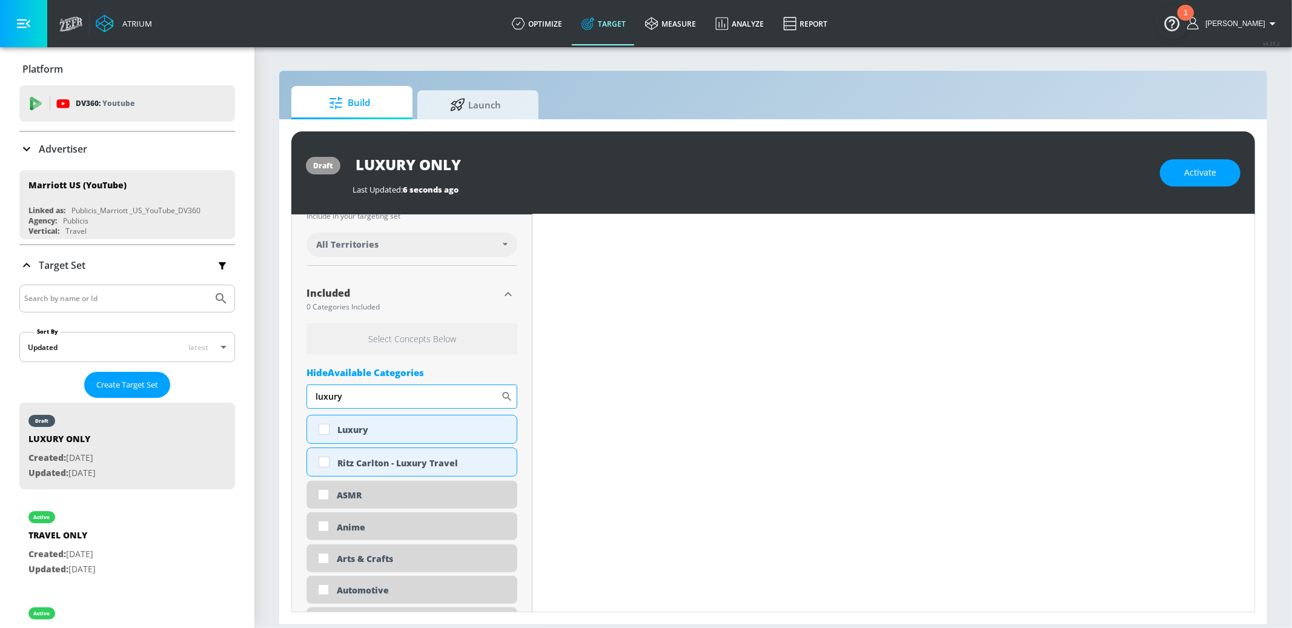
scroll to position [328, 0]
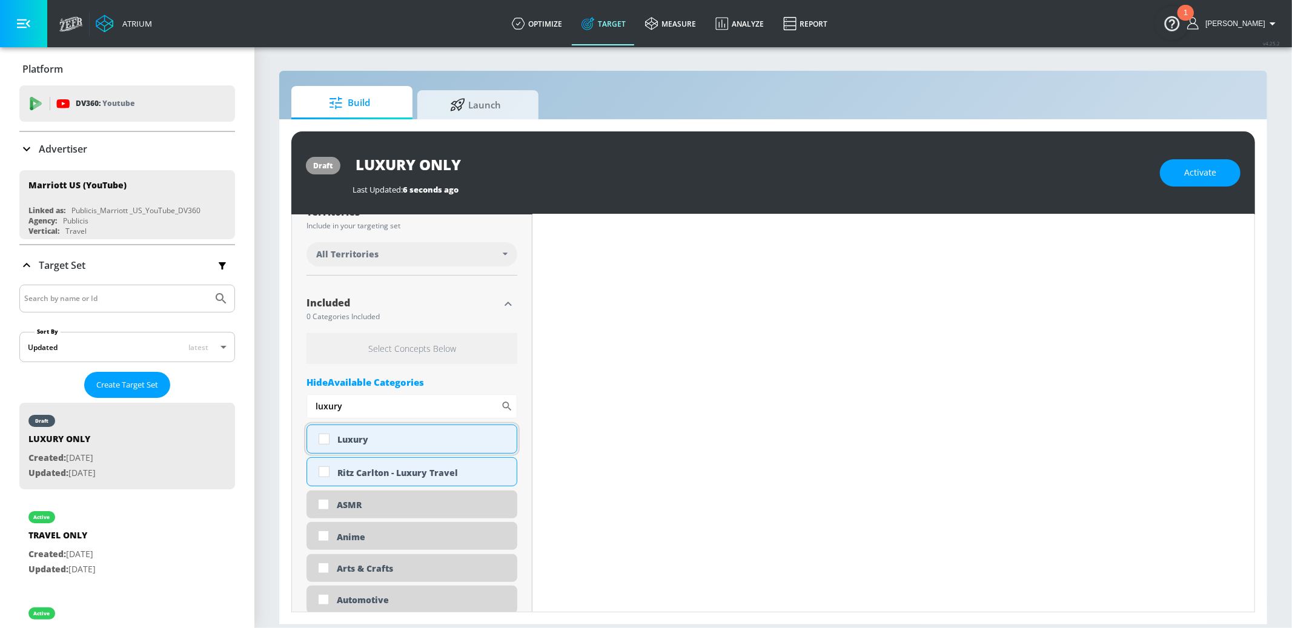
type input "luxury"
click at [356, 437] on div "Luxury" at bounding box center [422, 440] width 170 height 12
checkbox input "true"
click at [381, 465] on div "Ritz Carlton - Luxury Travel" at bounding box center [412, 471] width 211 height 29
checkbox input "true"
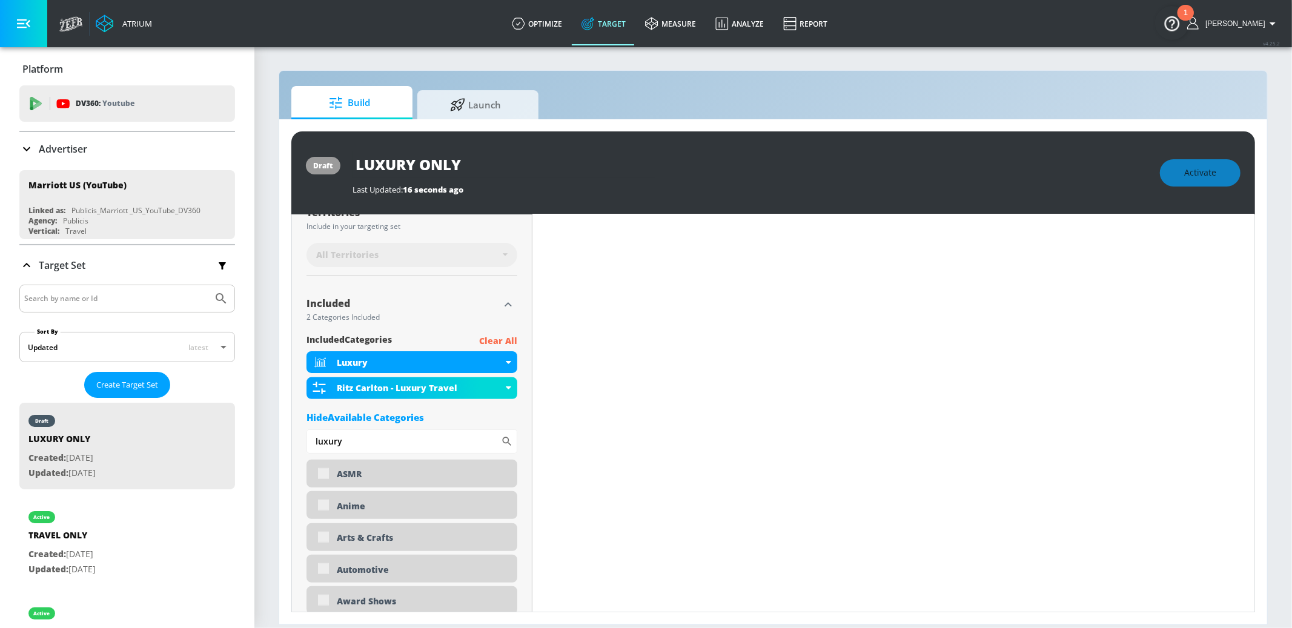
scroll to position [0, 0]
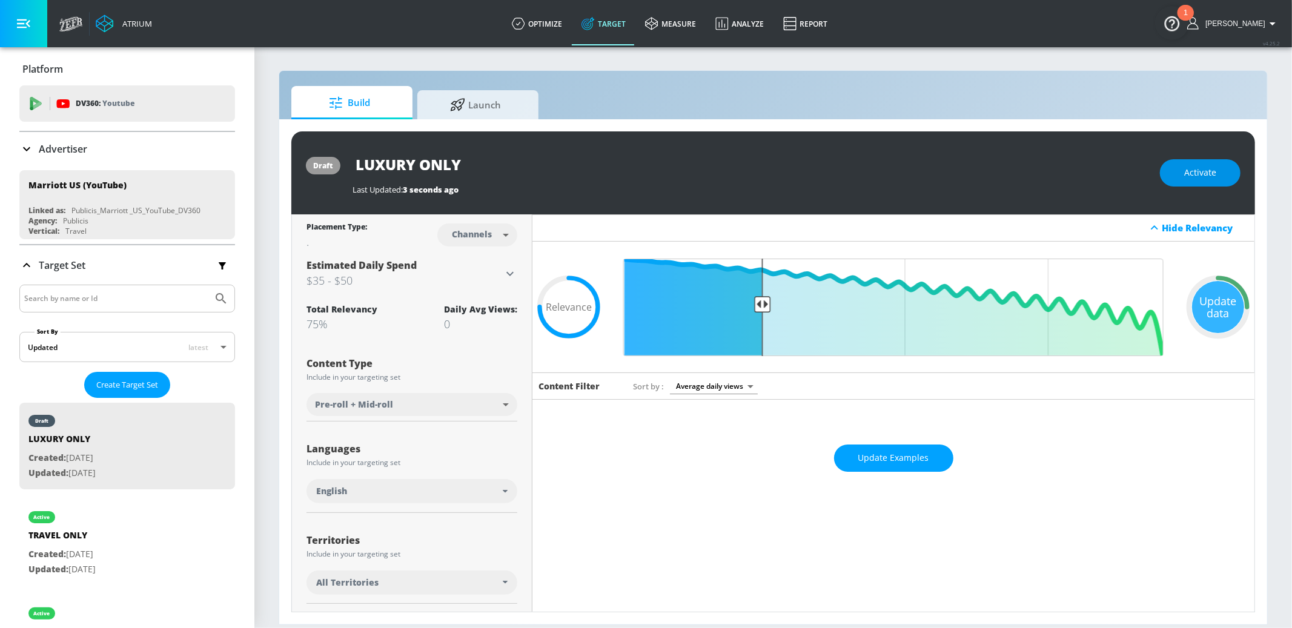
click at [1210, 174] on span "Activate" at bounding box center [1200, 172] width 32 height 15
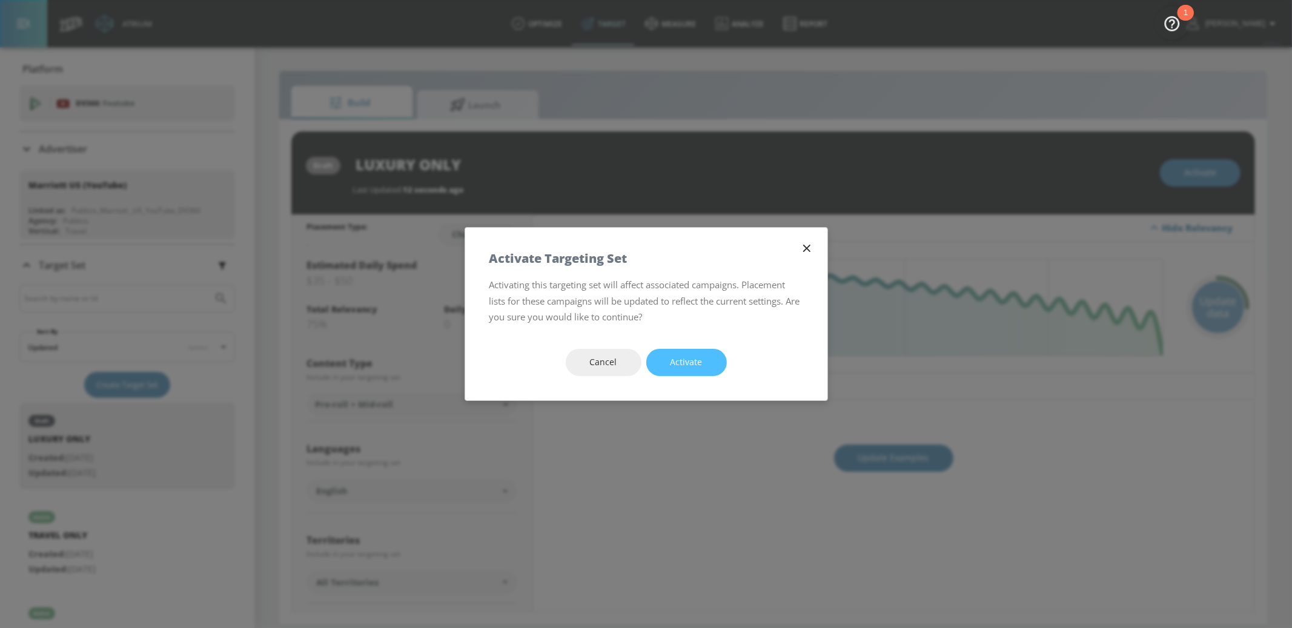
click at [668, 351] on button "Activate" at bounding box center [686, 362] width 81 height 27
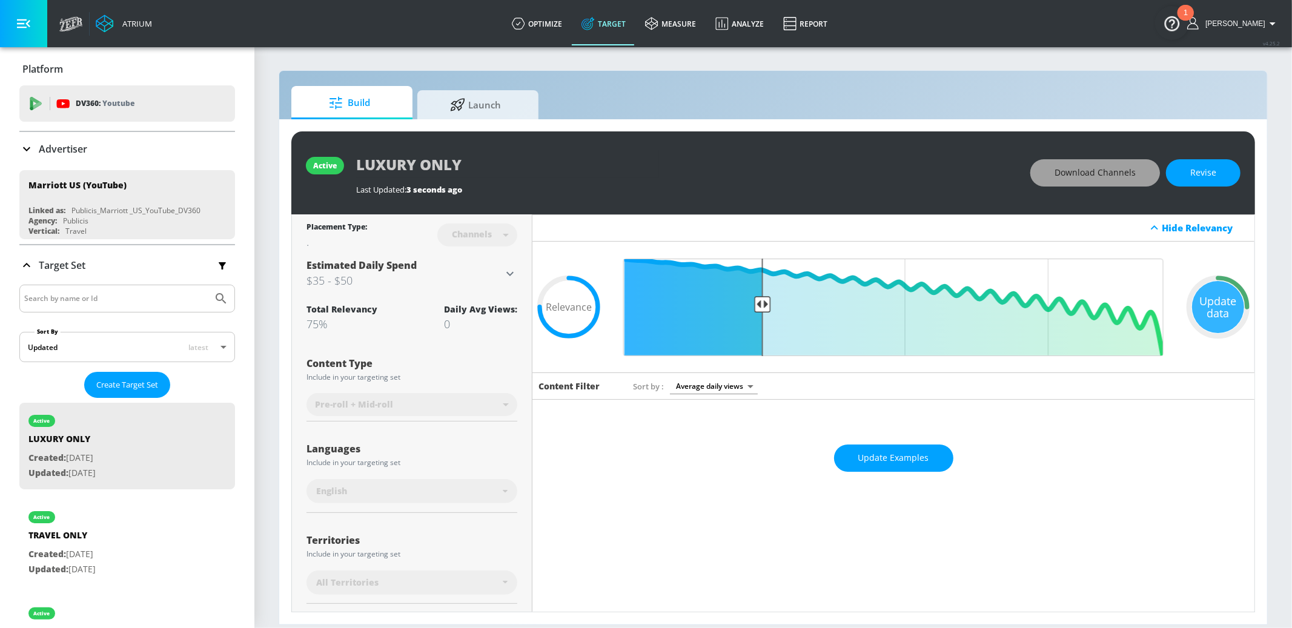
click at [1057, 167] on button "Download Channels" at bounding box center [1095, 172] width 130 height 27
